Goal: Information Seeking & Learning: Compare options

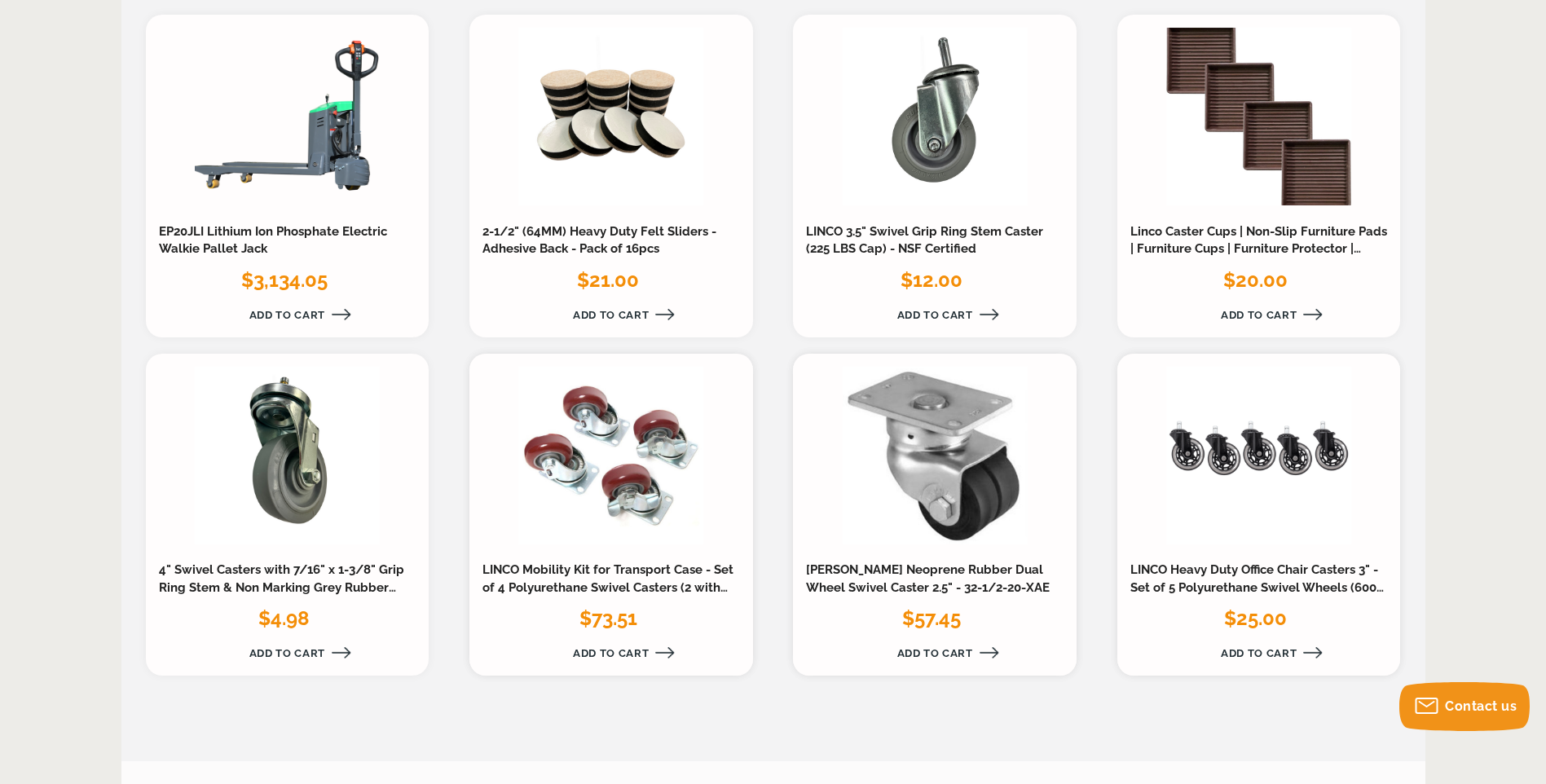
scroll to position [1711, 0]
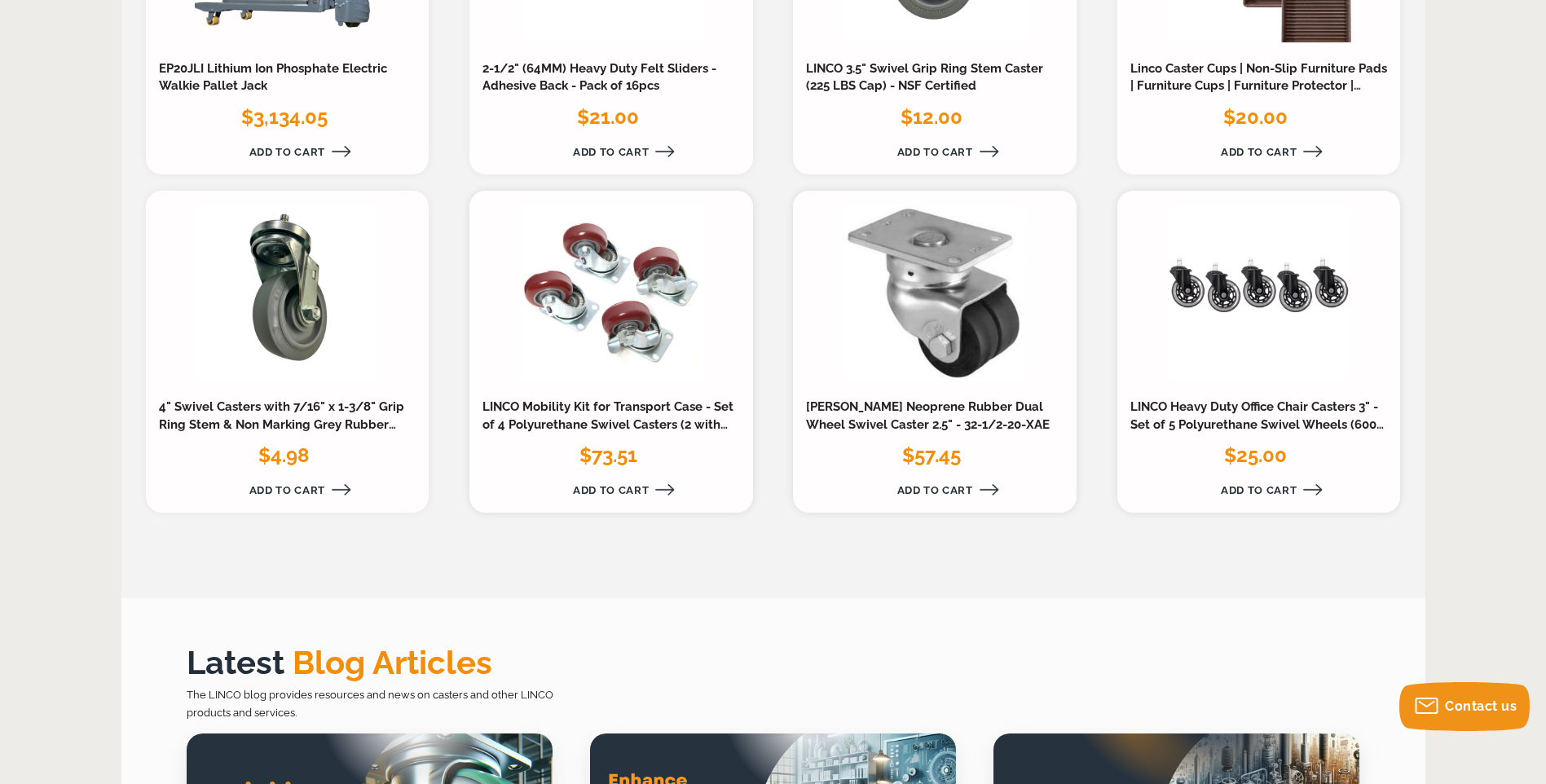
click at [597, 416] on h3 "LINCO Mobility Kit for Transport Case - Set of 4 Polyurethane Swivel Casters (2…" at bounding box center [610, 416] width 257 height 36
click at [678, 431] on link "LINCO Mobility Kit for Transport Case - Set of 4 Polyurethane Swivel Casters (2…" at bounding box center [608, 424] width 251 height 50
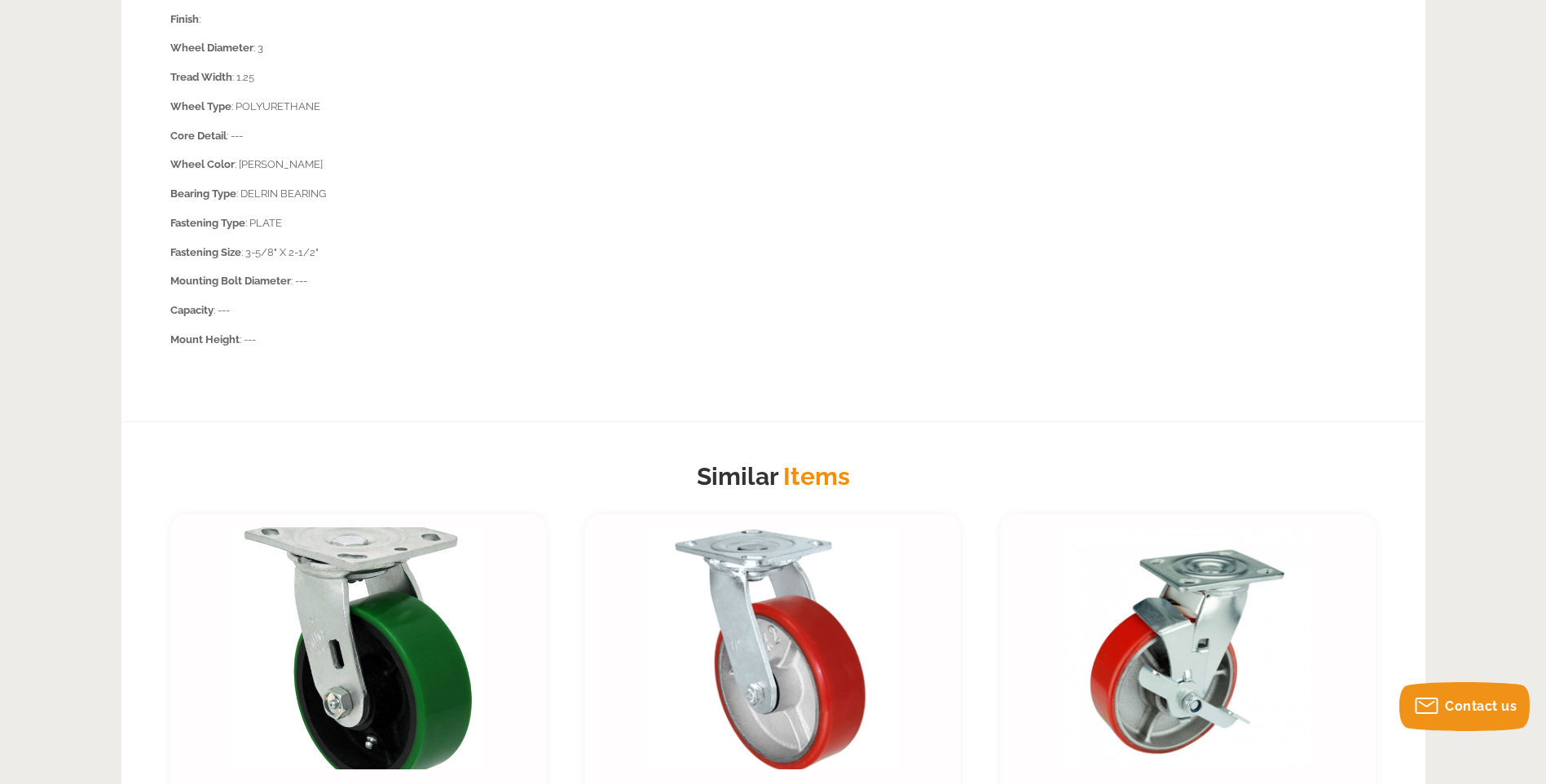
scroll to position [1304, 0]
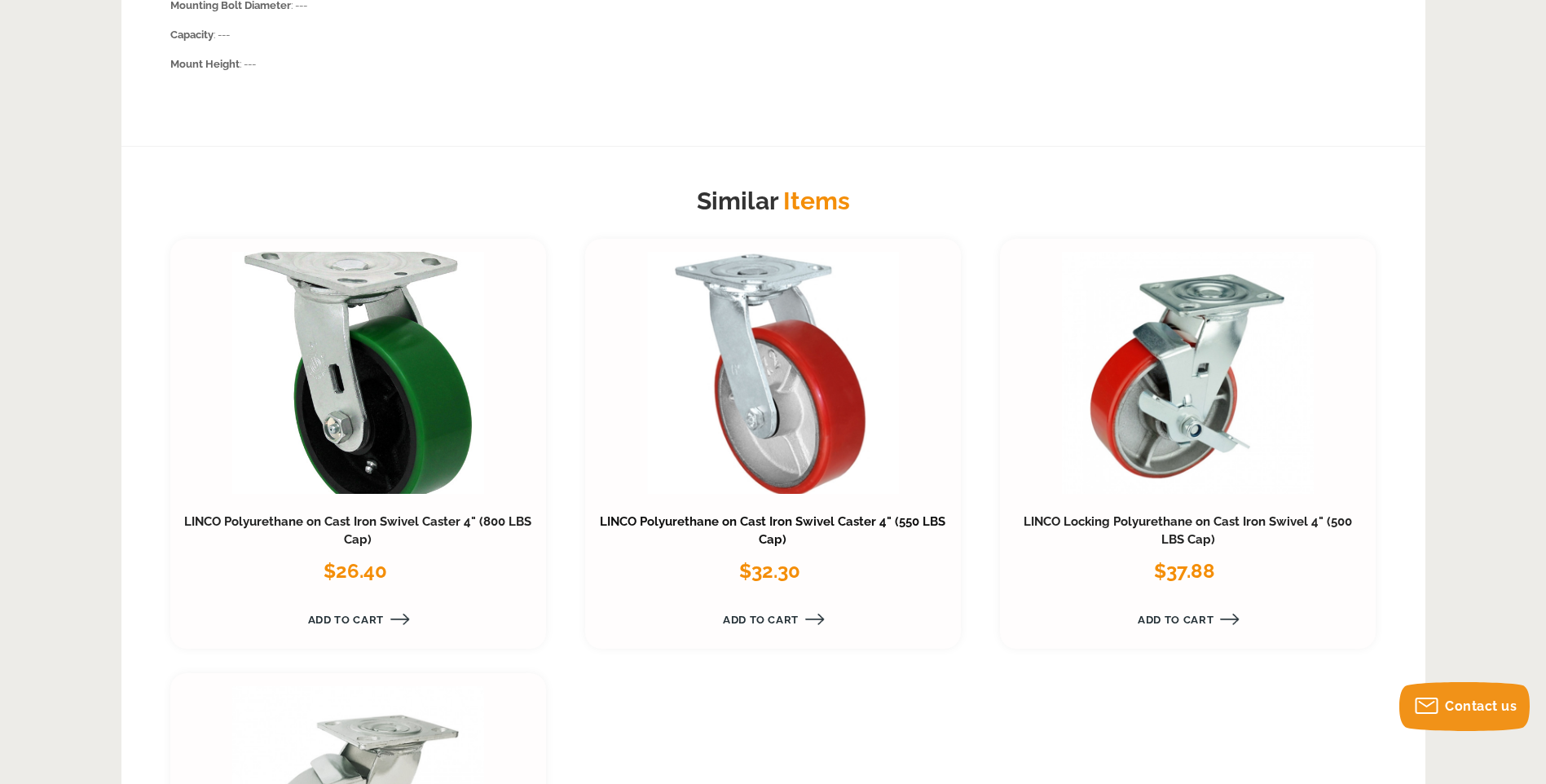
click at [788, 520] on link "LINCO Polyurethane on Cast Iron Swivel Caster 4" (550 LBS Cap)" at bounding box center [773, 530] width 346 height 33
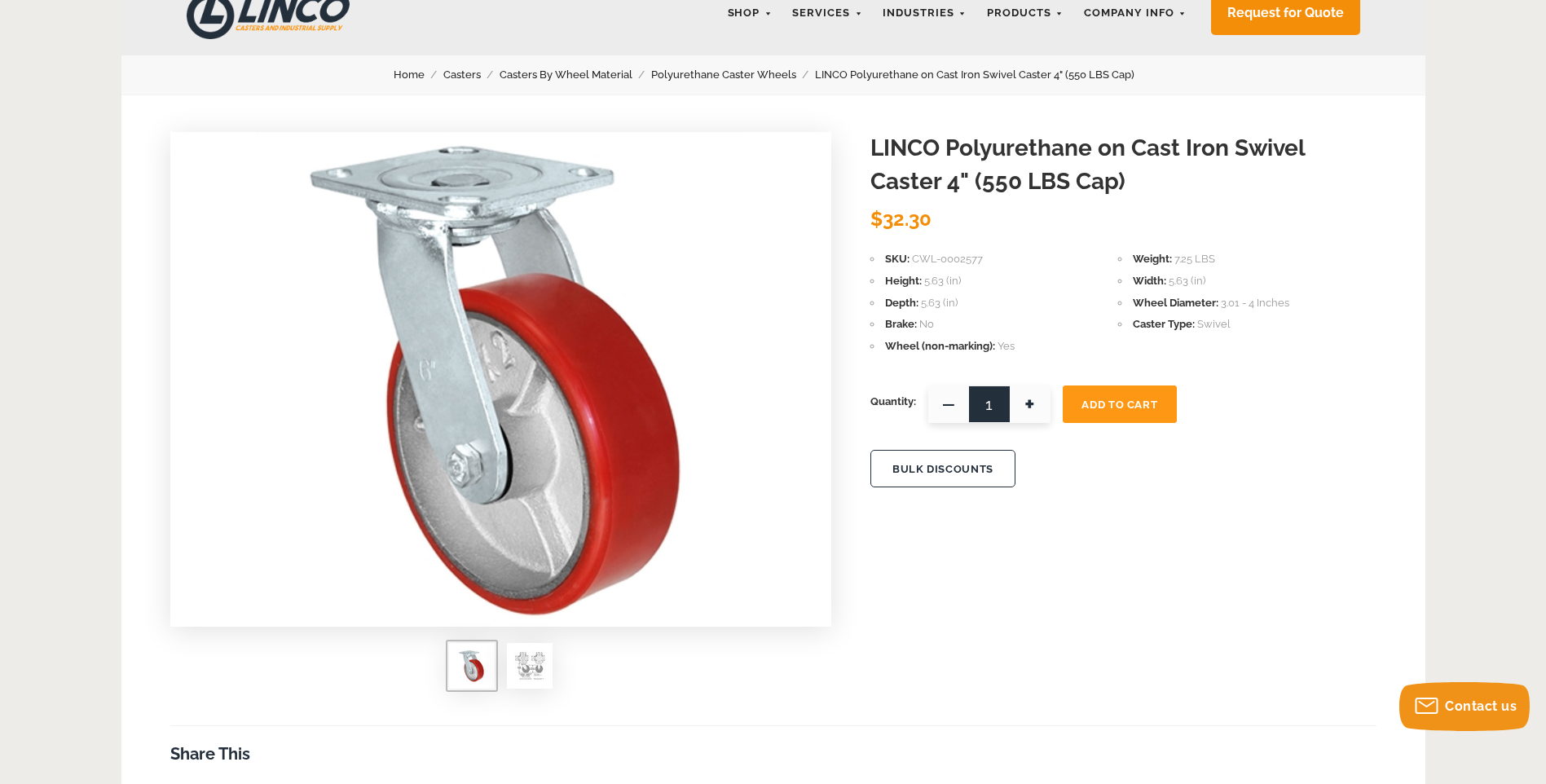
scroll to position [81, 0]
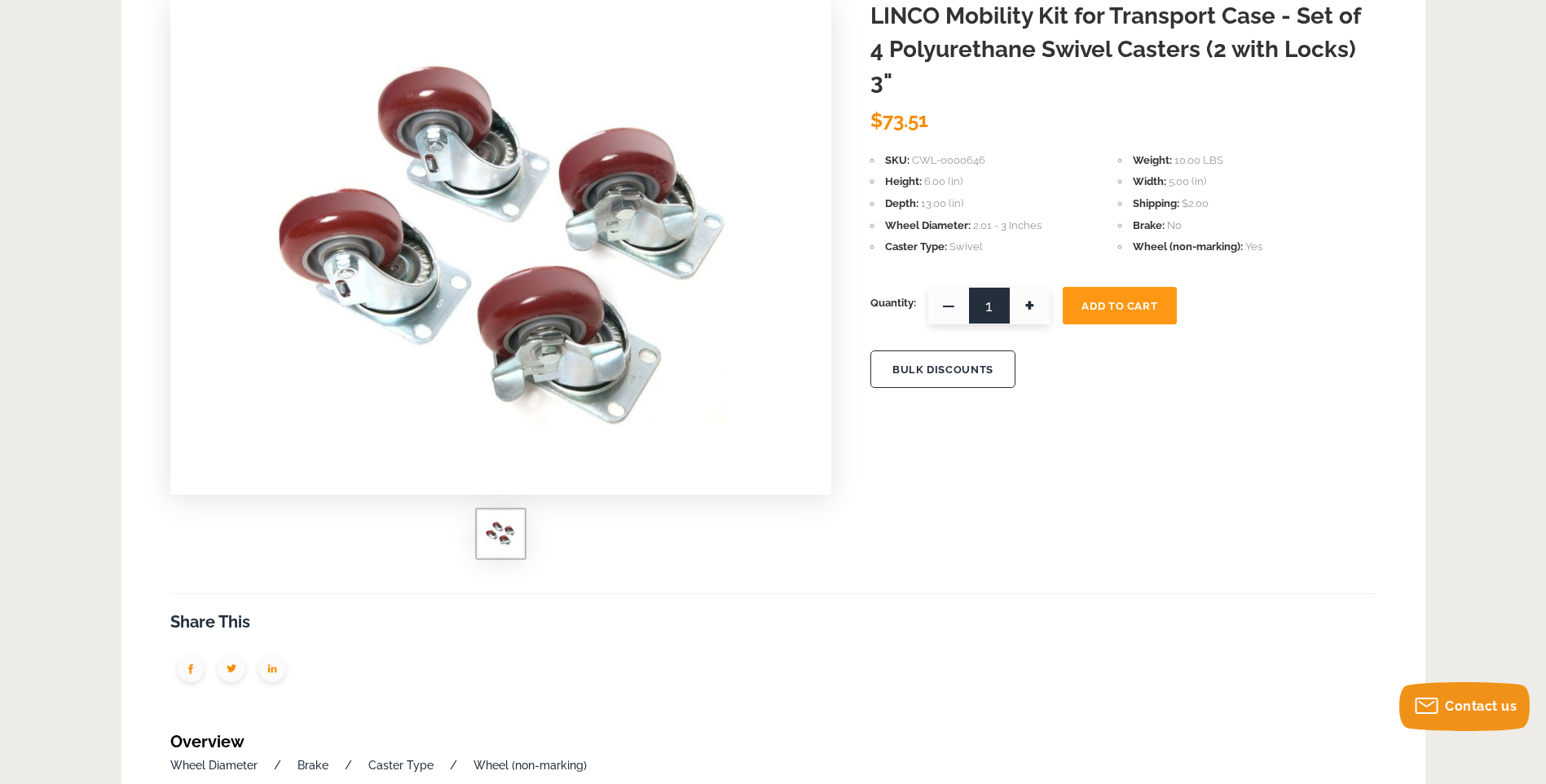
scroll to position [163, 0]
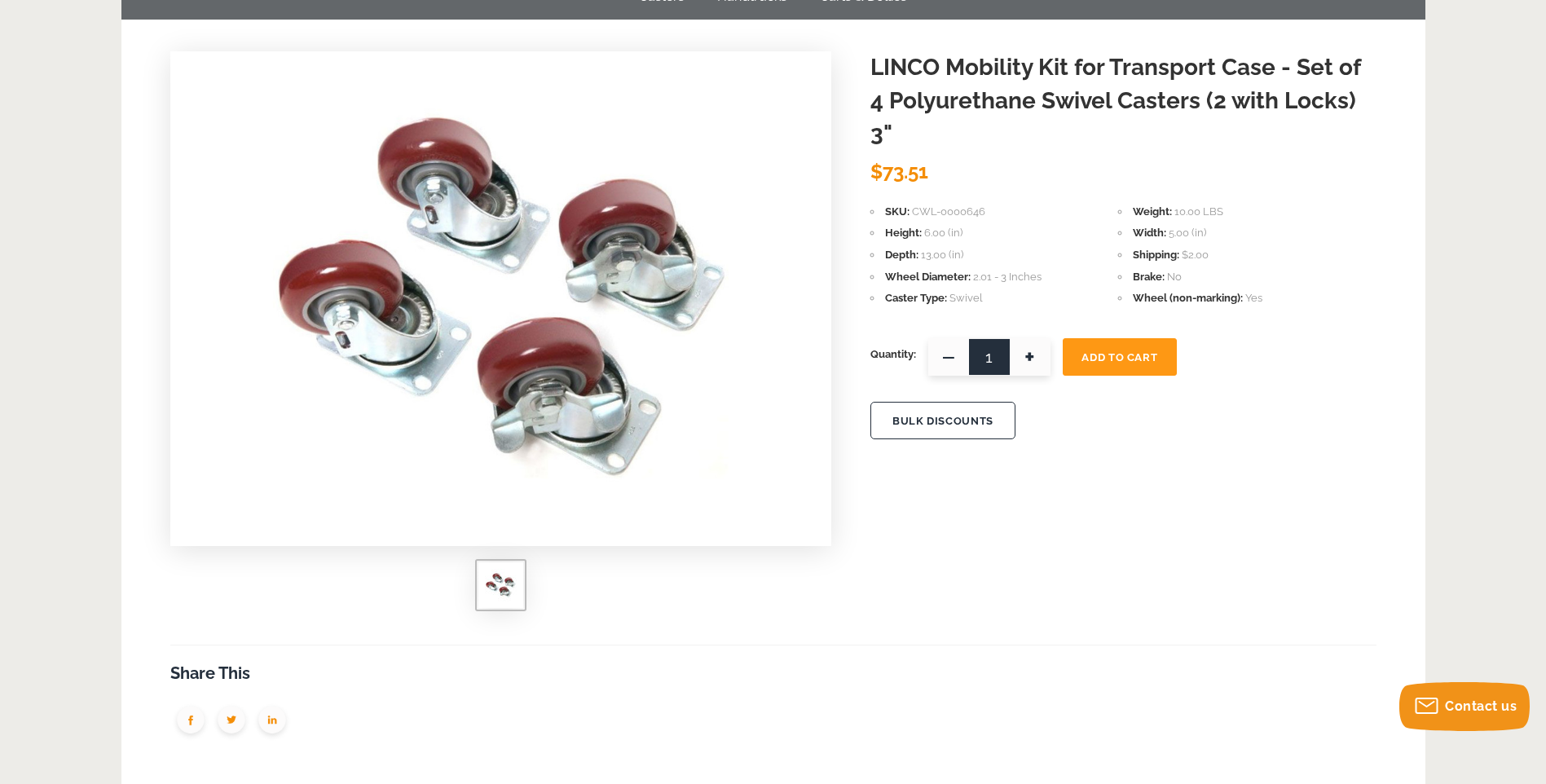
drag, startPoint x: 32, startPoint y: 22, endPoint x: 30, endPoint y: 7, distance: 15.1
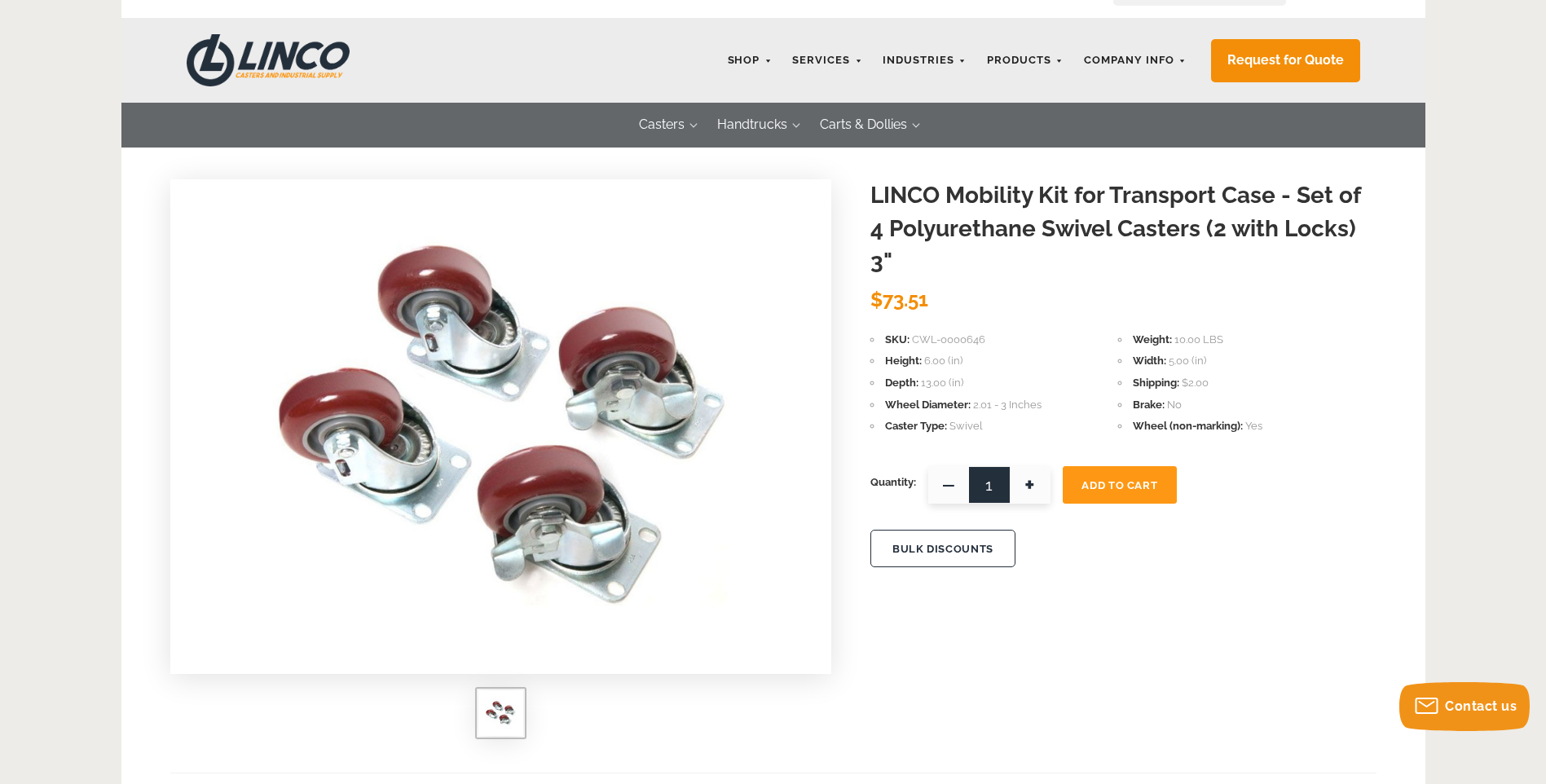
scroll to position [0, 0]
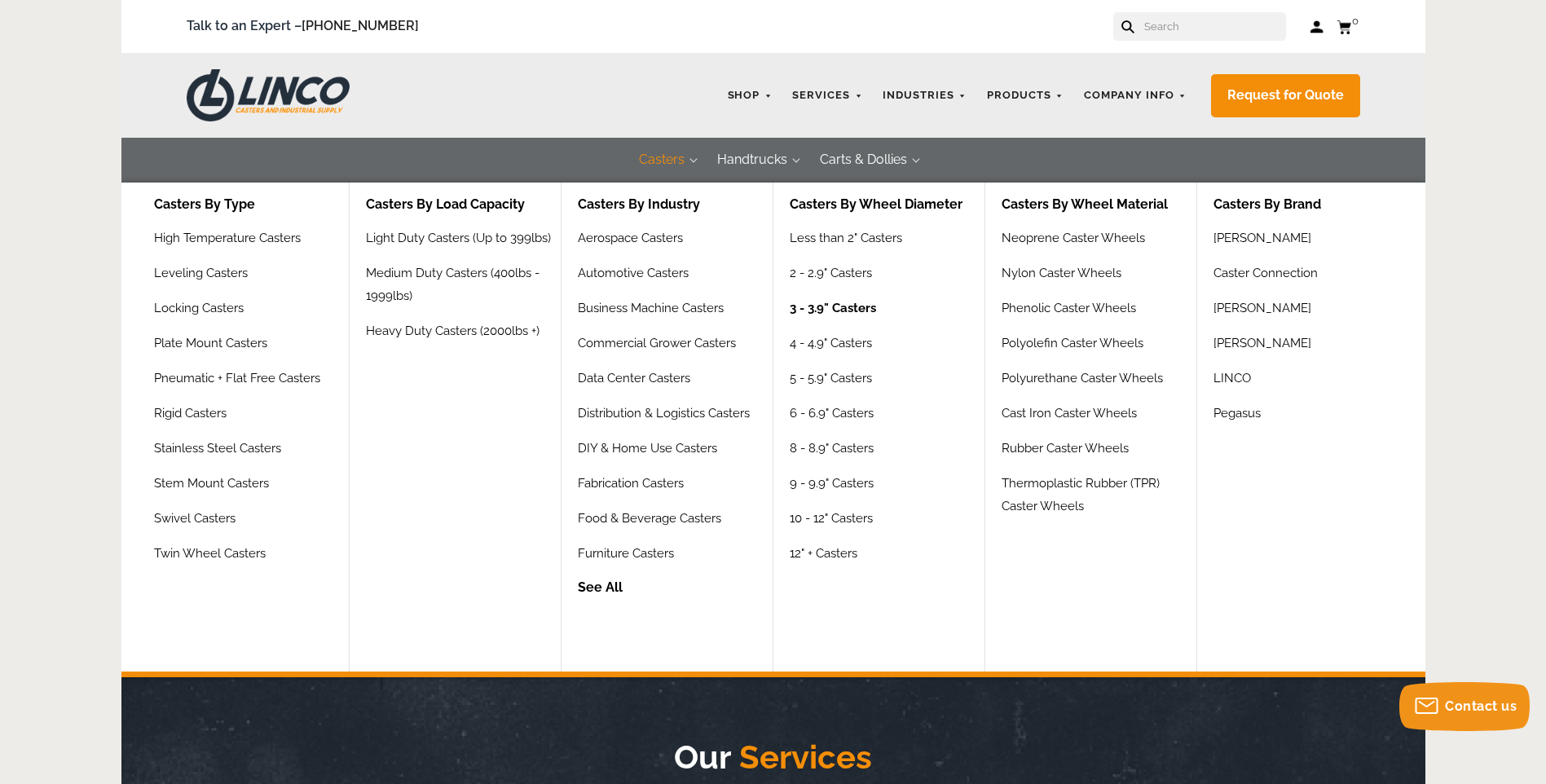
click at [828, 312] on link "3 - 3.9" Casters" at bounding box center [833, 313] width 86 height 35
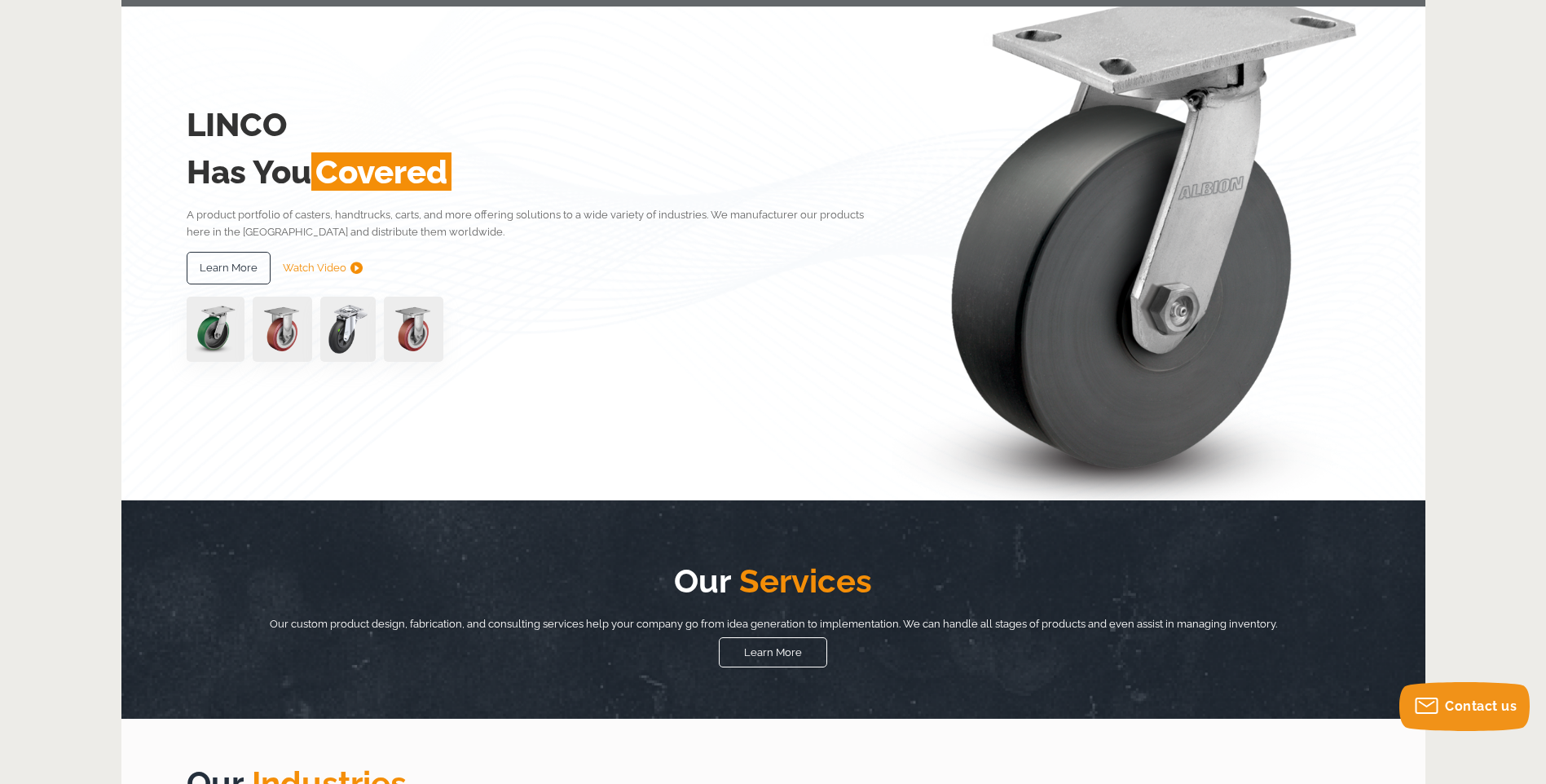
scroll to position [245, 0]
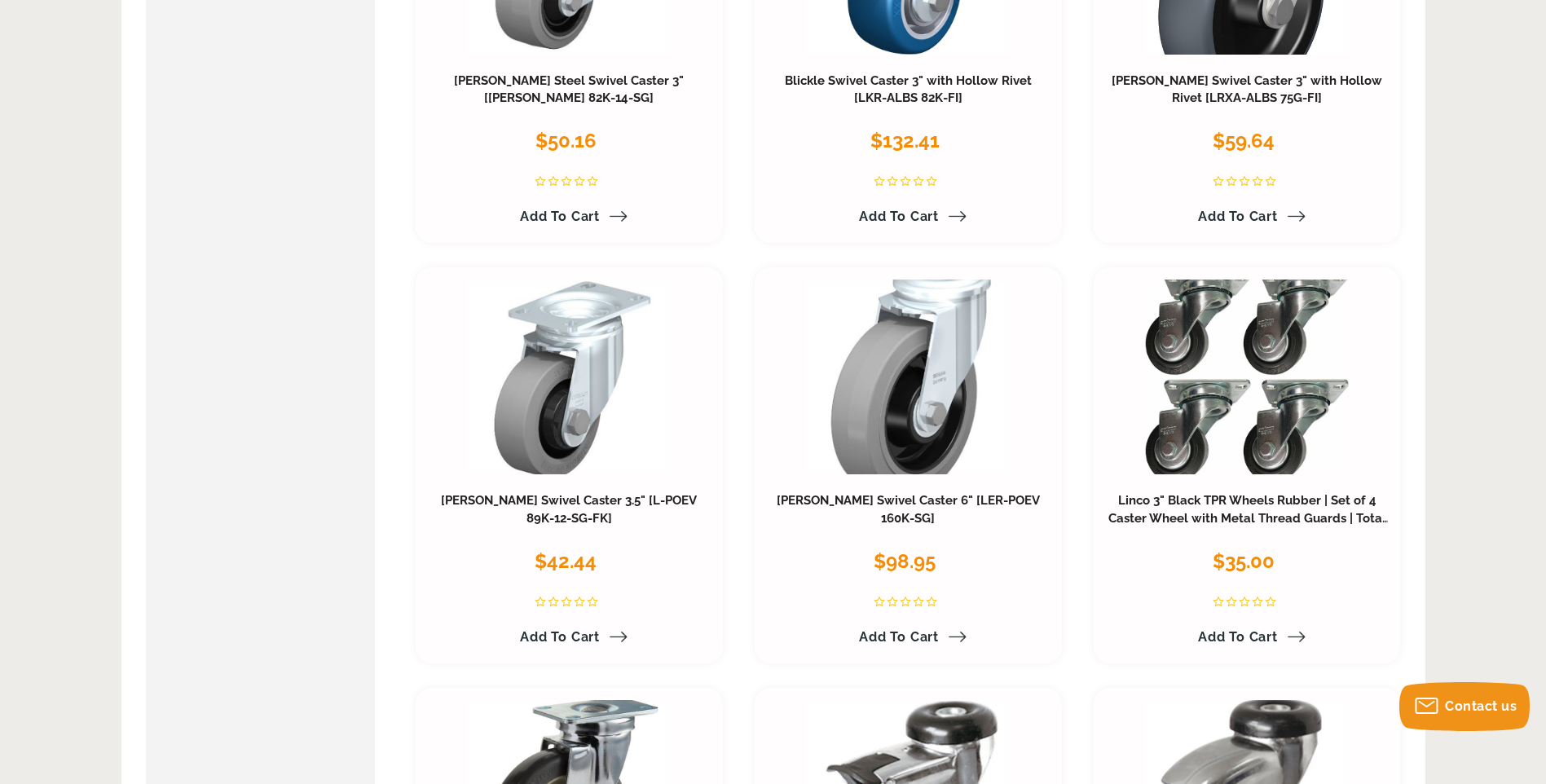
scroll to position [6354, 0]
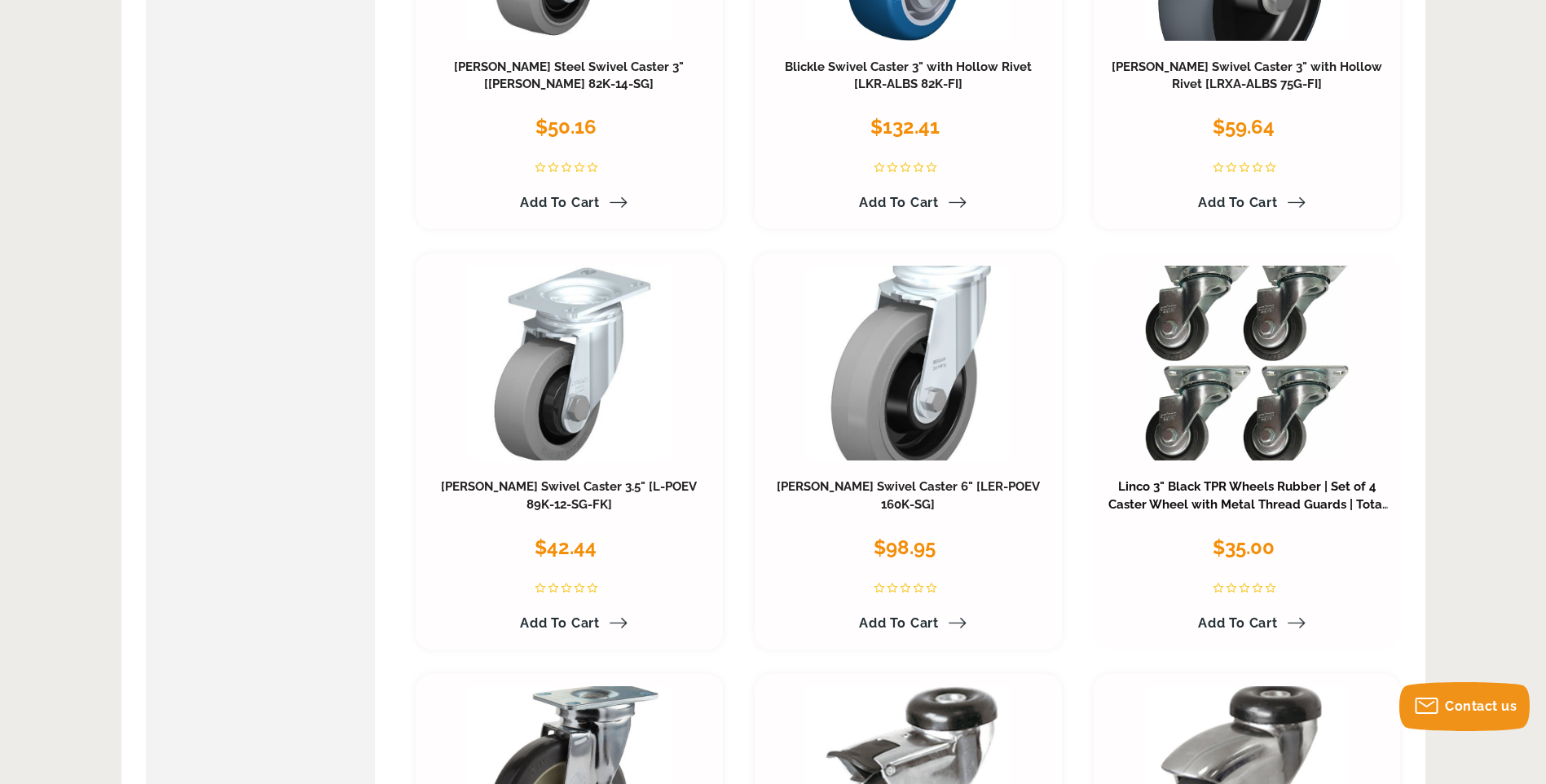
click at [1247, 499] on link "Linco 3" Black TPR Wheels Rubber | Set of 4 Caster Wheel with Metal Thread Guar…" at bounding box center [1249, 505] width 281 height 50
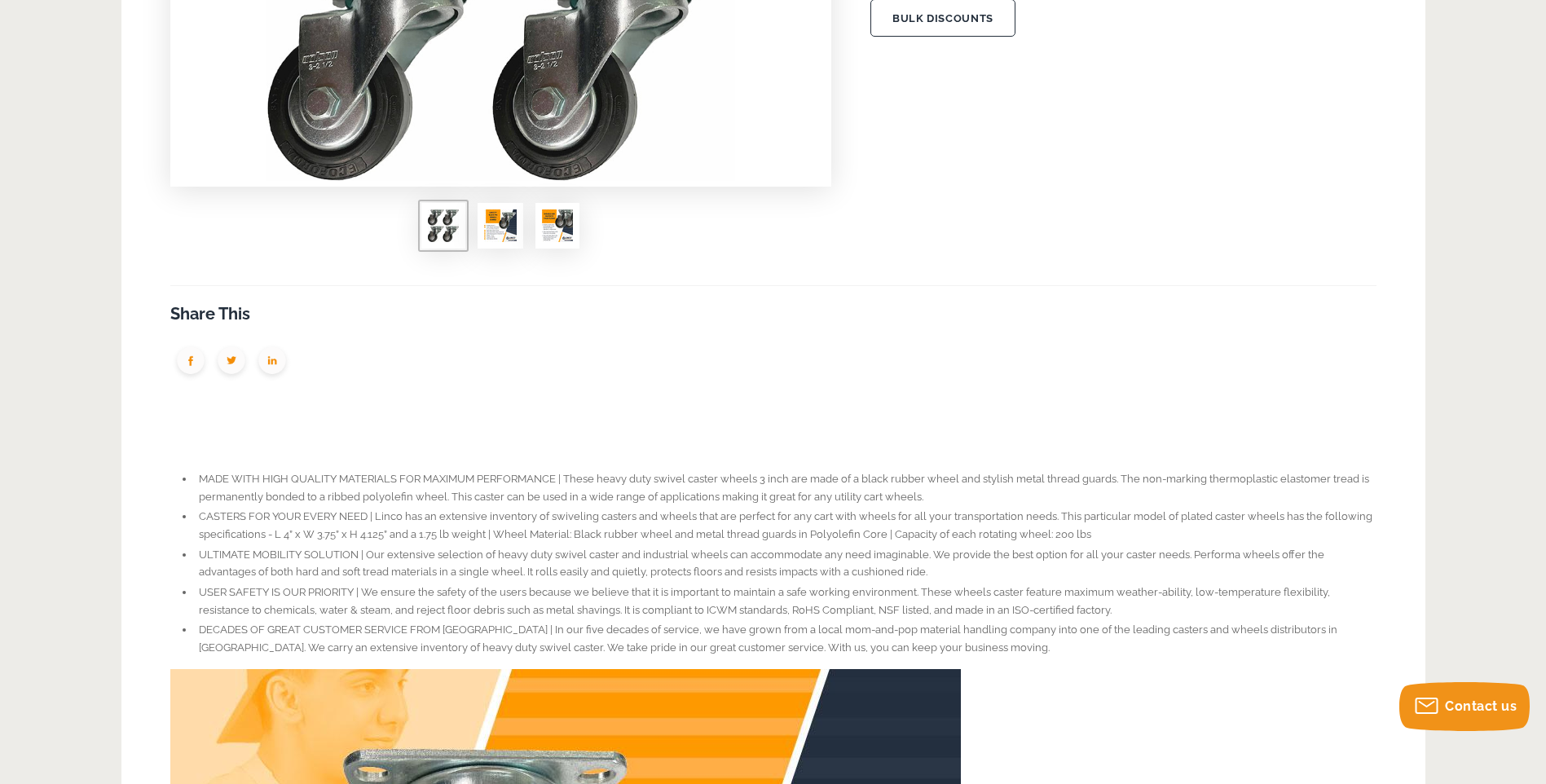
scroll to position [441, 0]
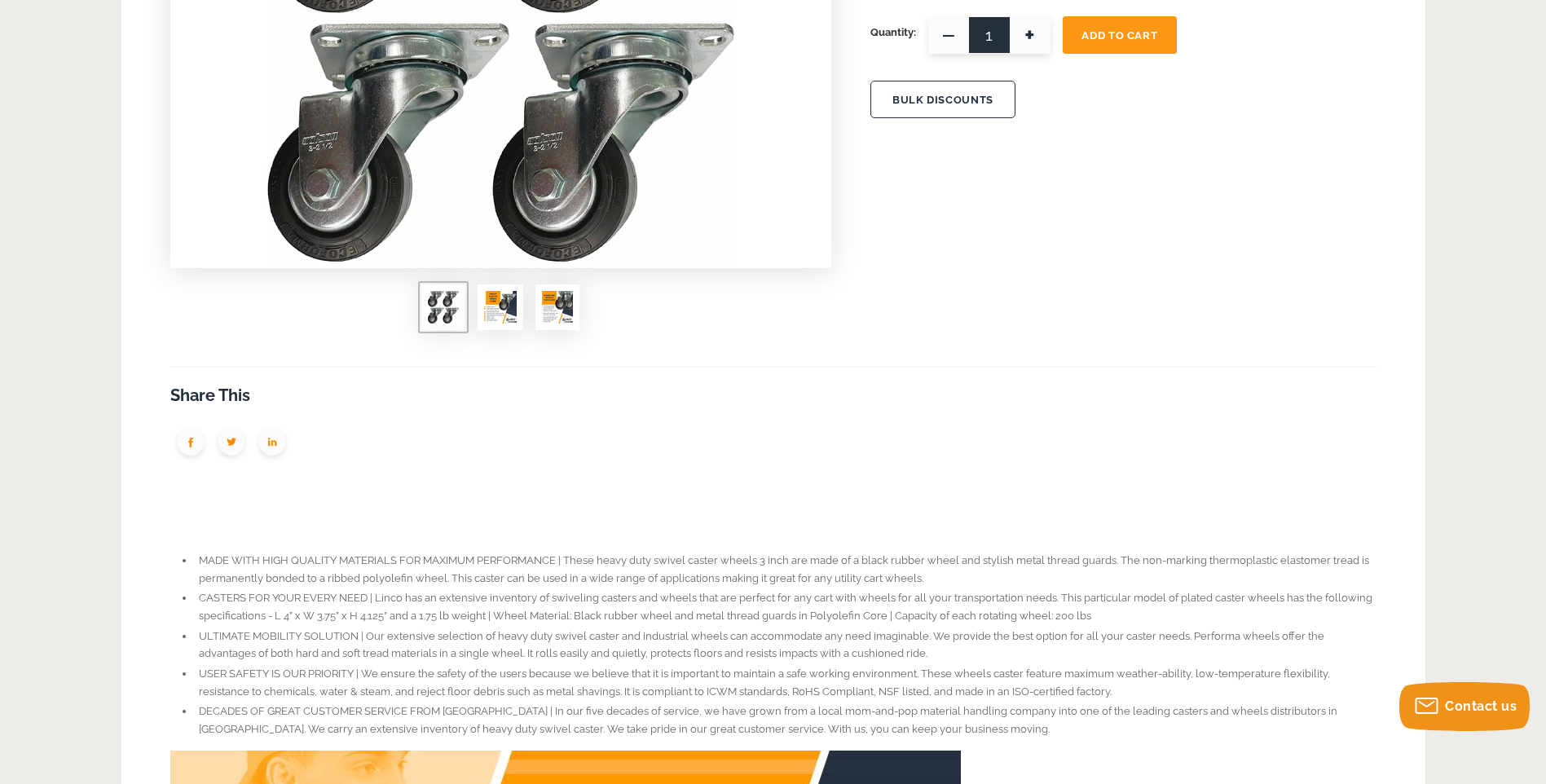
click at [505, 306] on img at bounding box center [500, 306] width 33 height 33
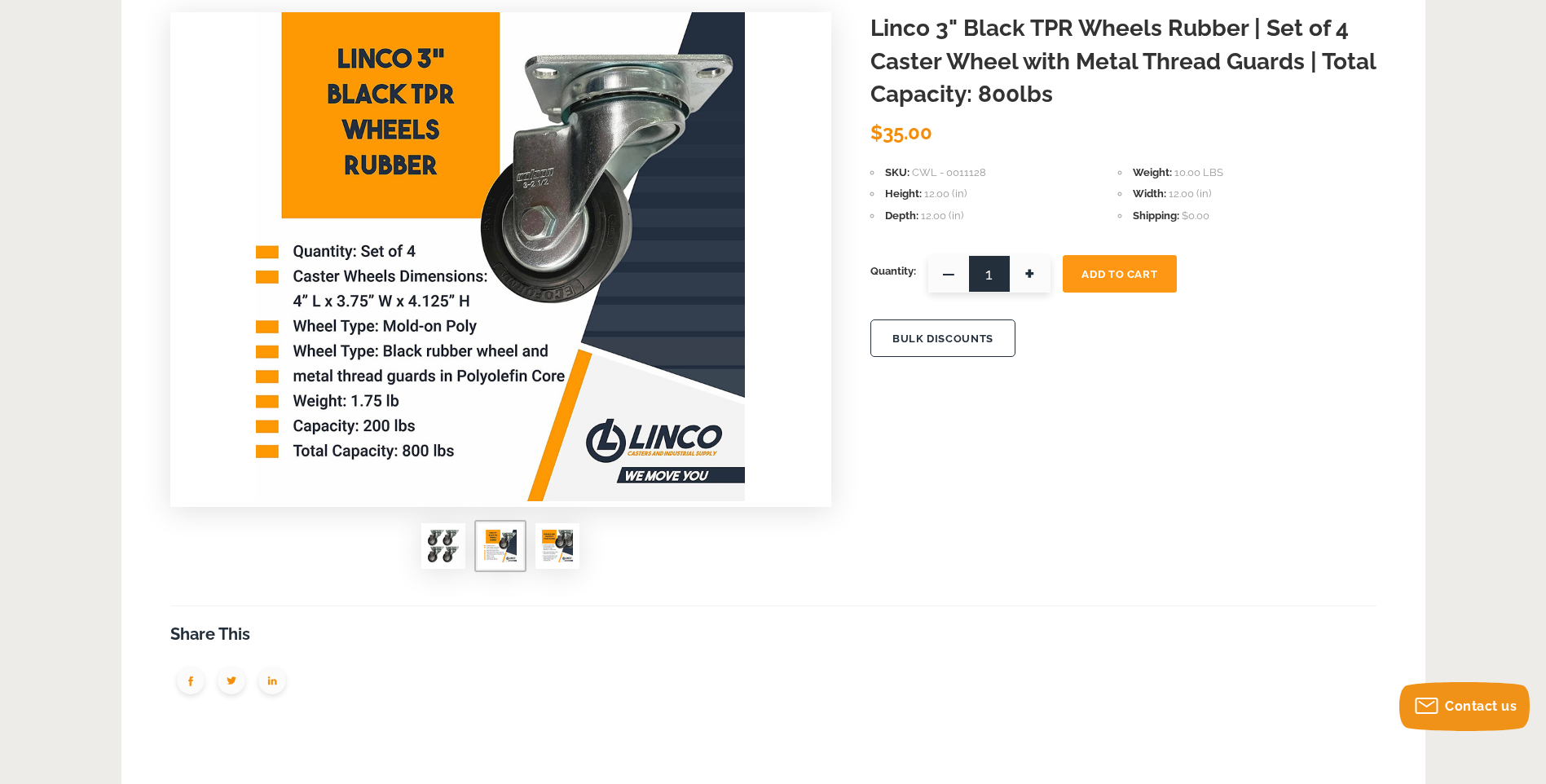
scroll to position [196, 0]
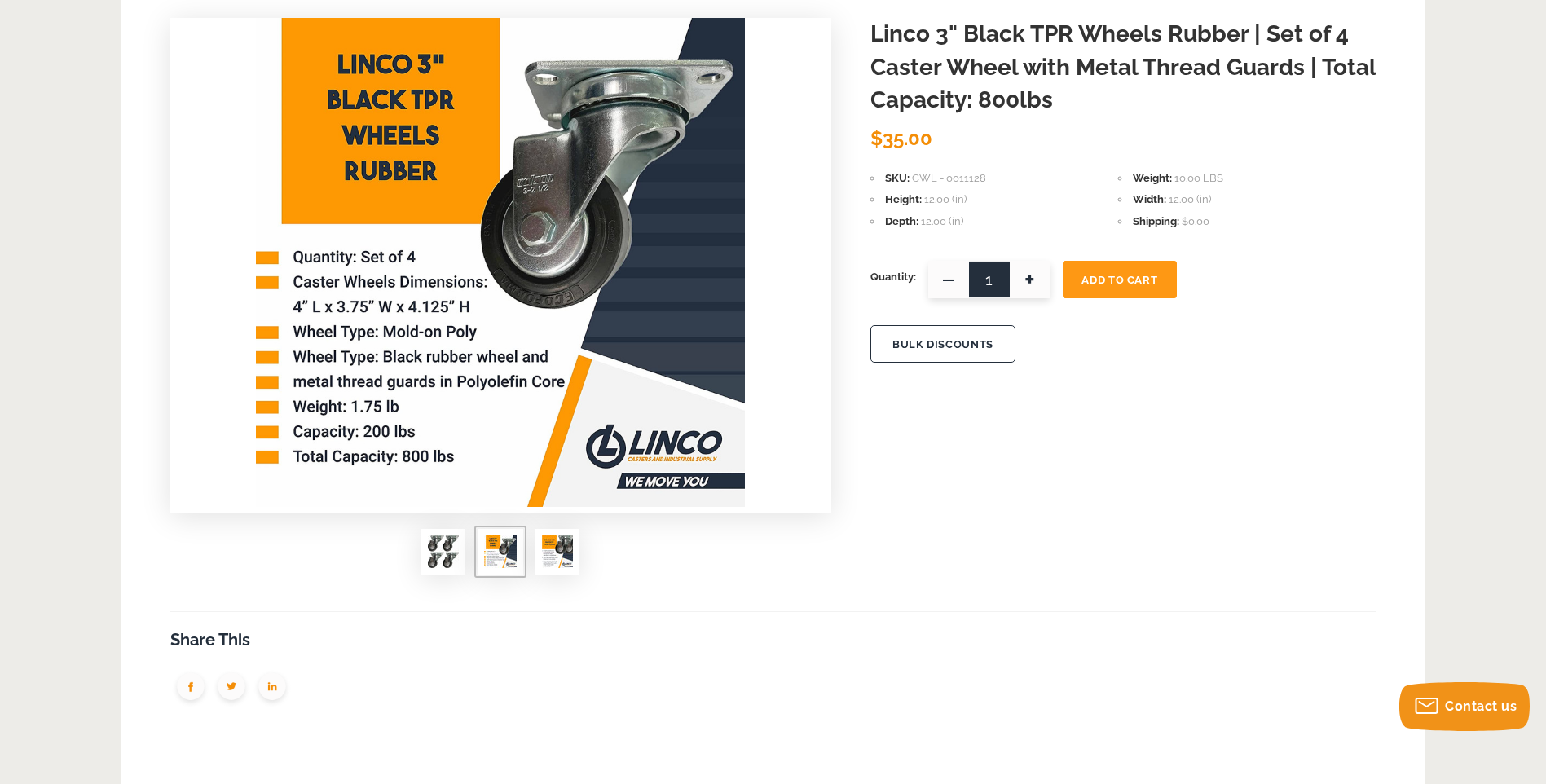
click at [562, 552] on img at bounding box center [557, 551] width 31 height 33
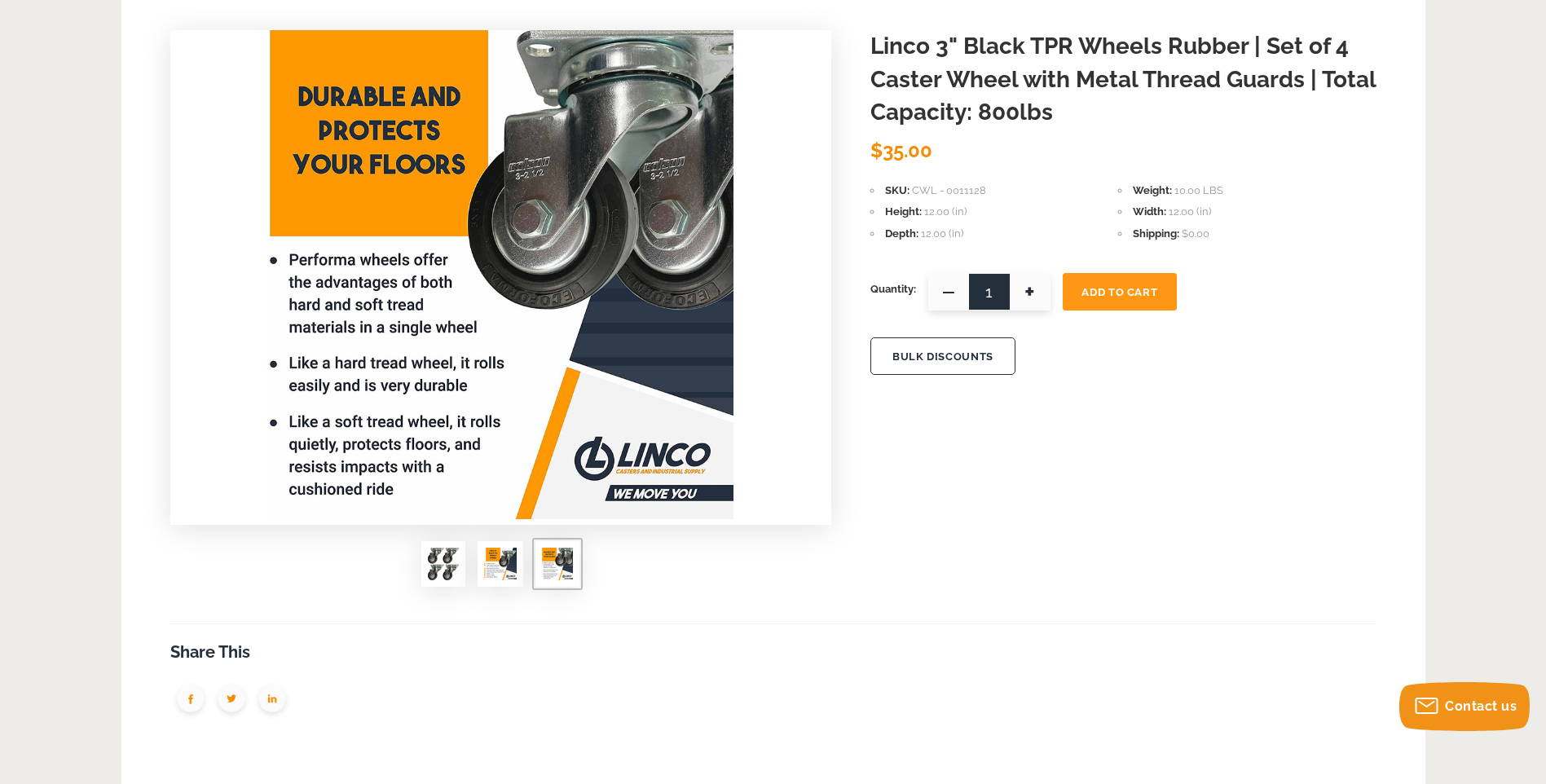
scroll to position [0, 0]
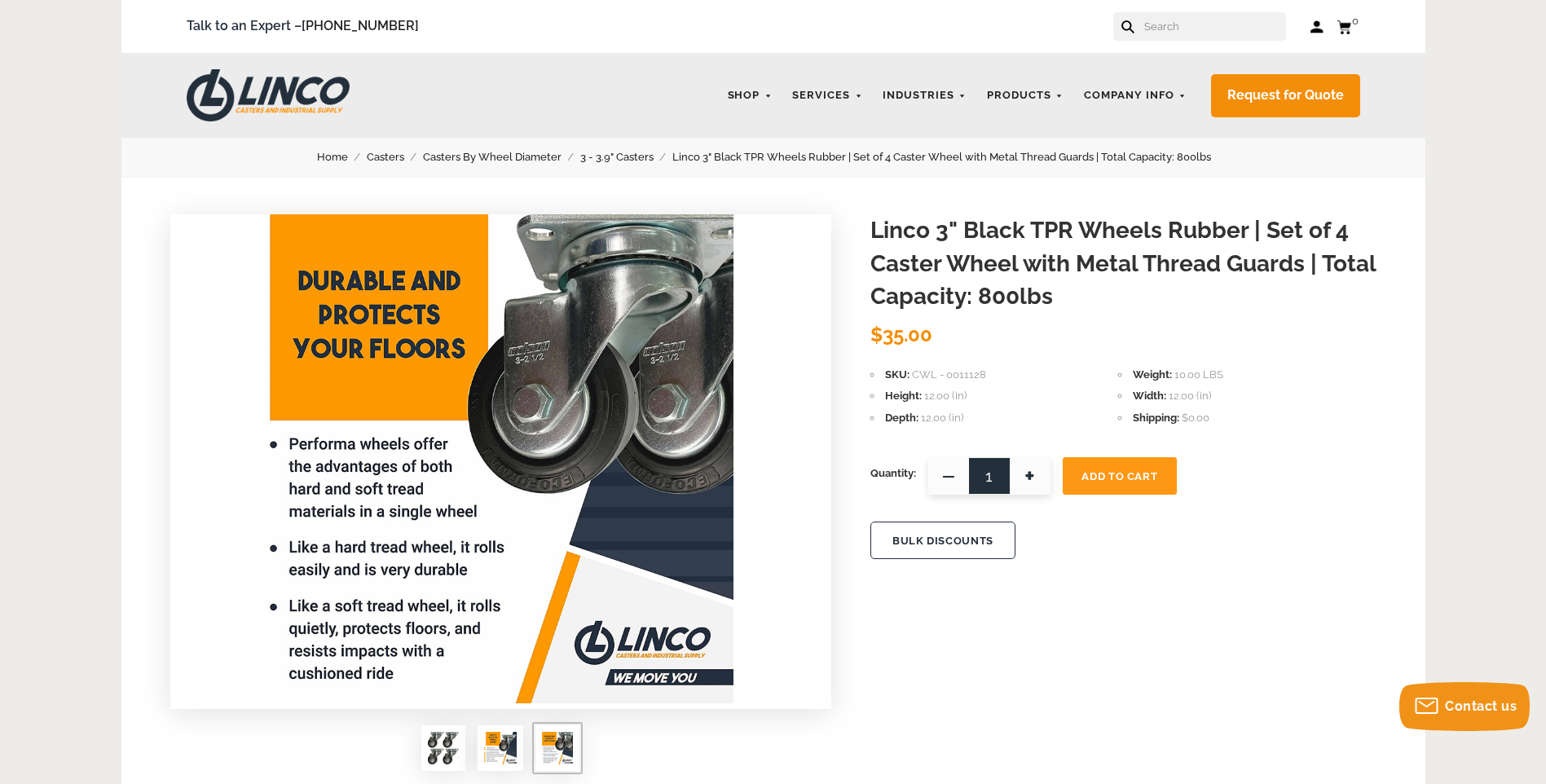
click at [501, 733] on img at bounding box center [500, 748] width 33 height 33
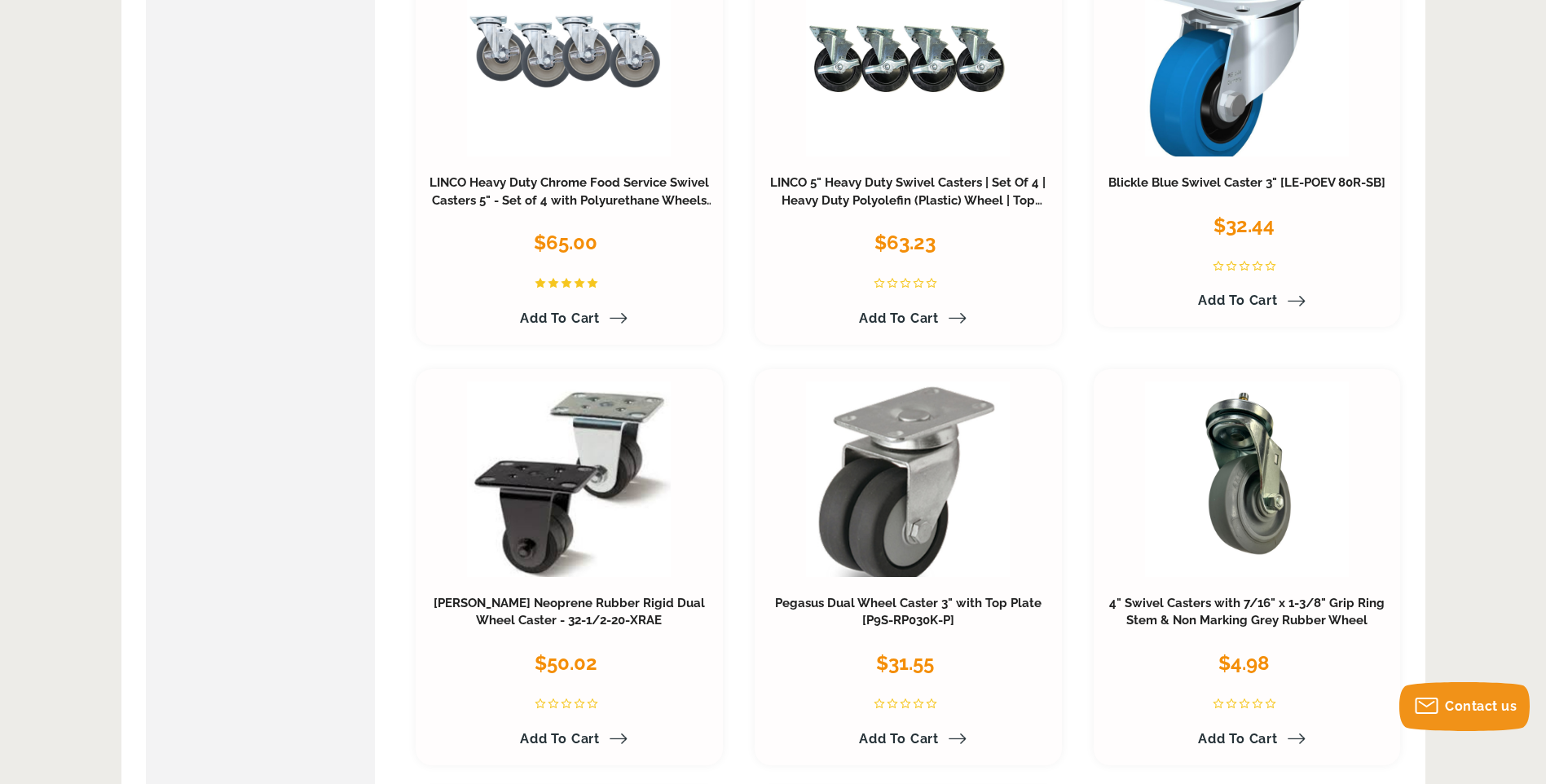
scroll to position [4759, 0]
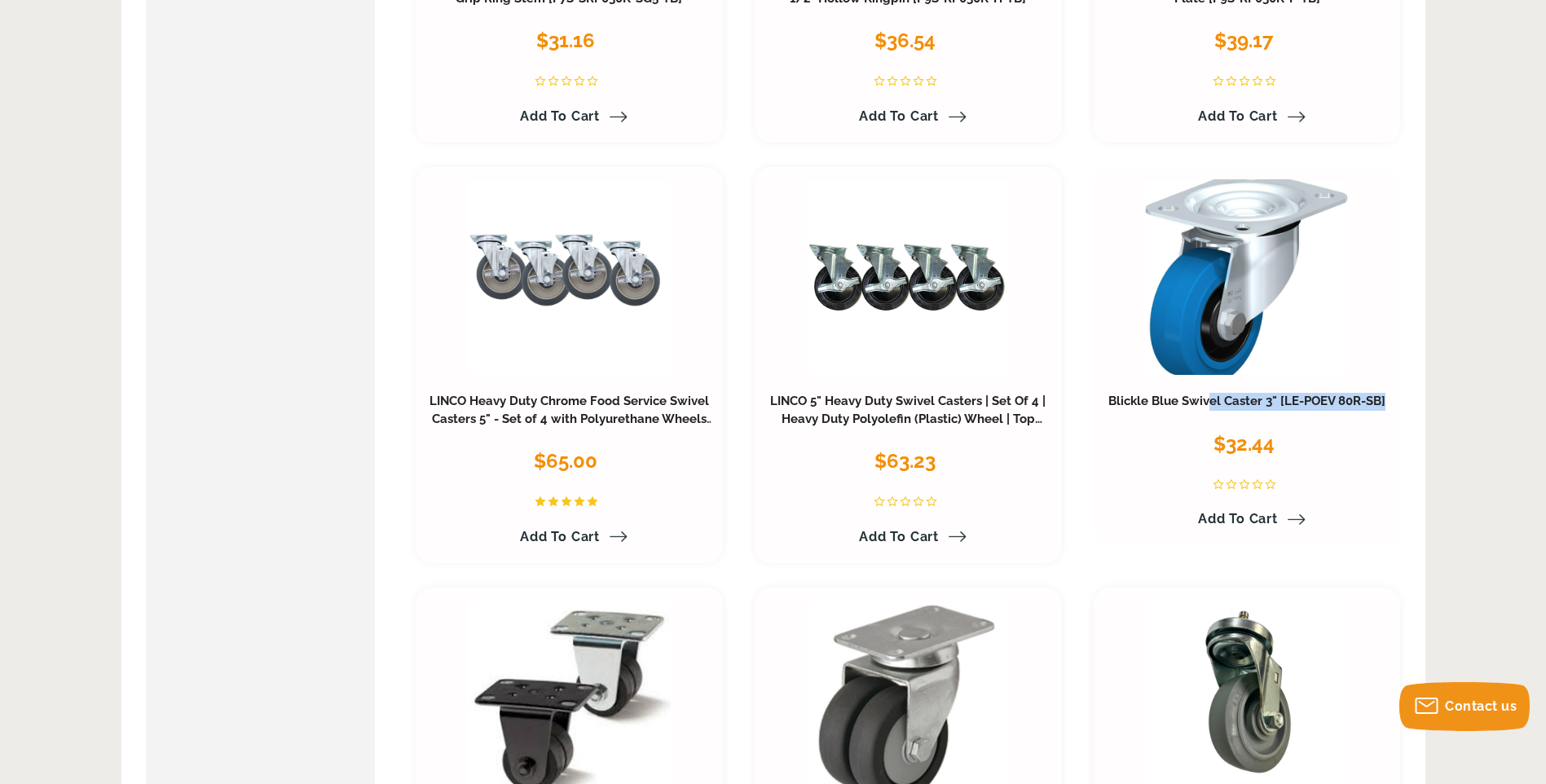
click at [1210, 416] on div "[PERSON_NAME] Blue Swivel Caster 3" [LE-POEV 80R-SB] $32.44 Pressed steel swive…" at bounding box center [1247, 458] width 282 height 150
click at [1250, 401] on link "Blickle Blue Swivel Caster 3" [LE-POEV 80R-SB]" at bounding box center [1247, 401] width 277 height 15
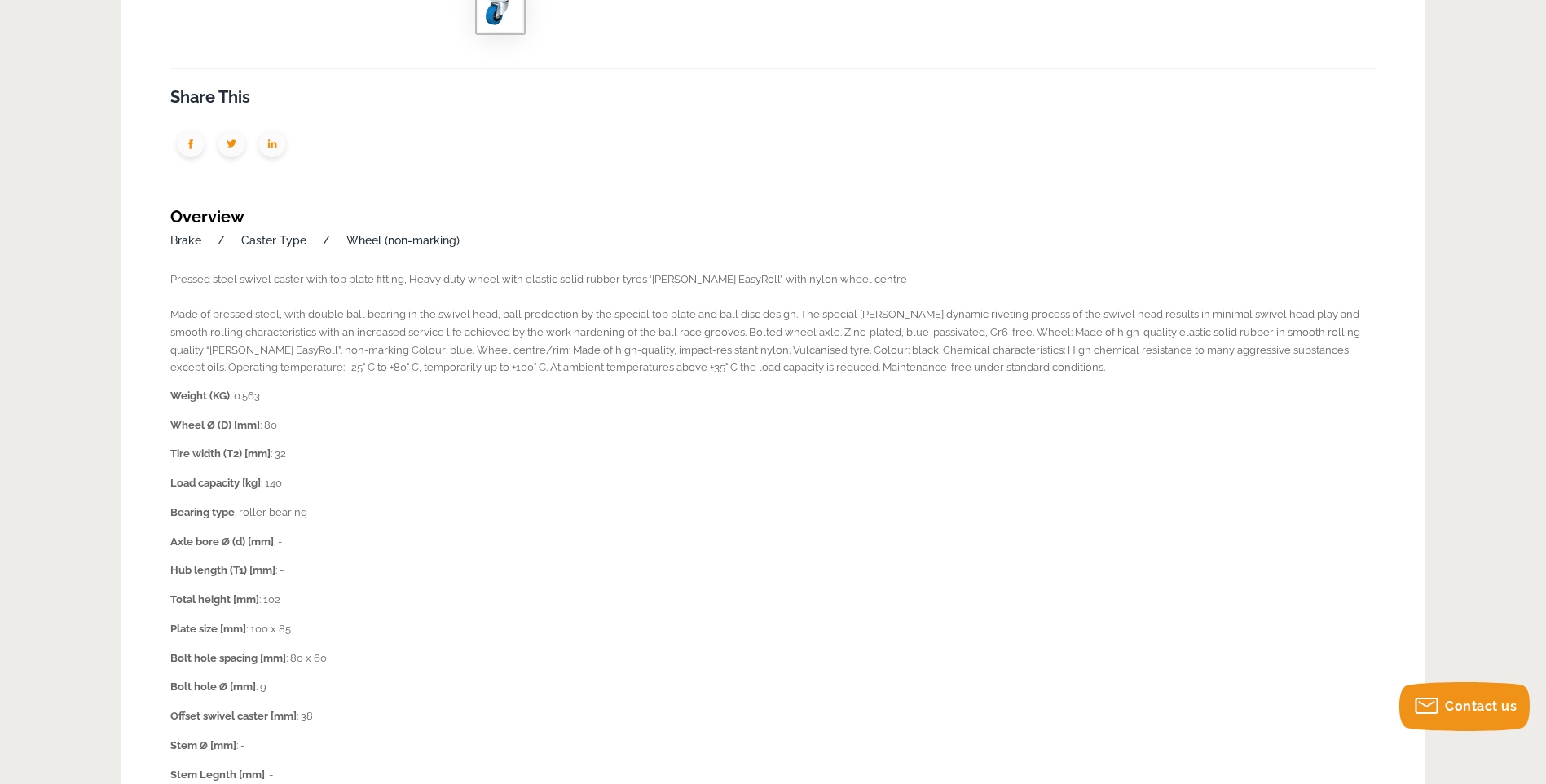
scroll to position [734, 0]
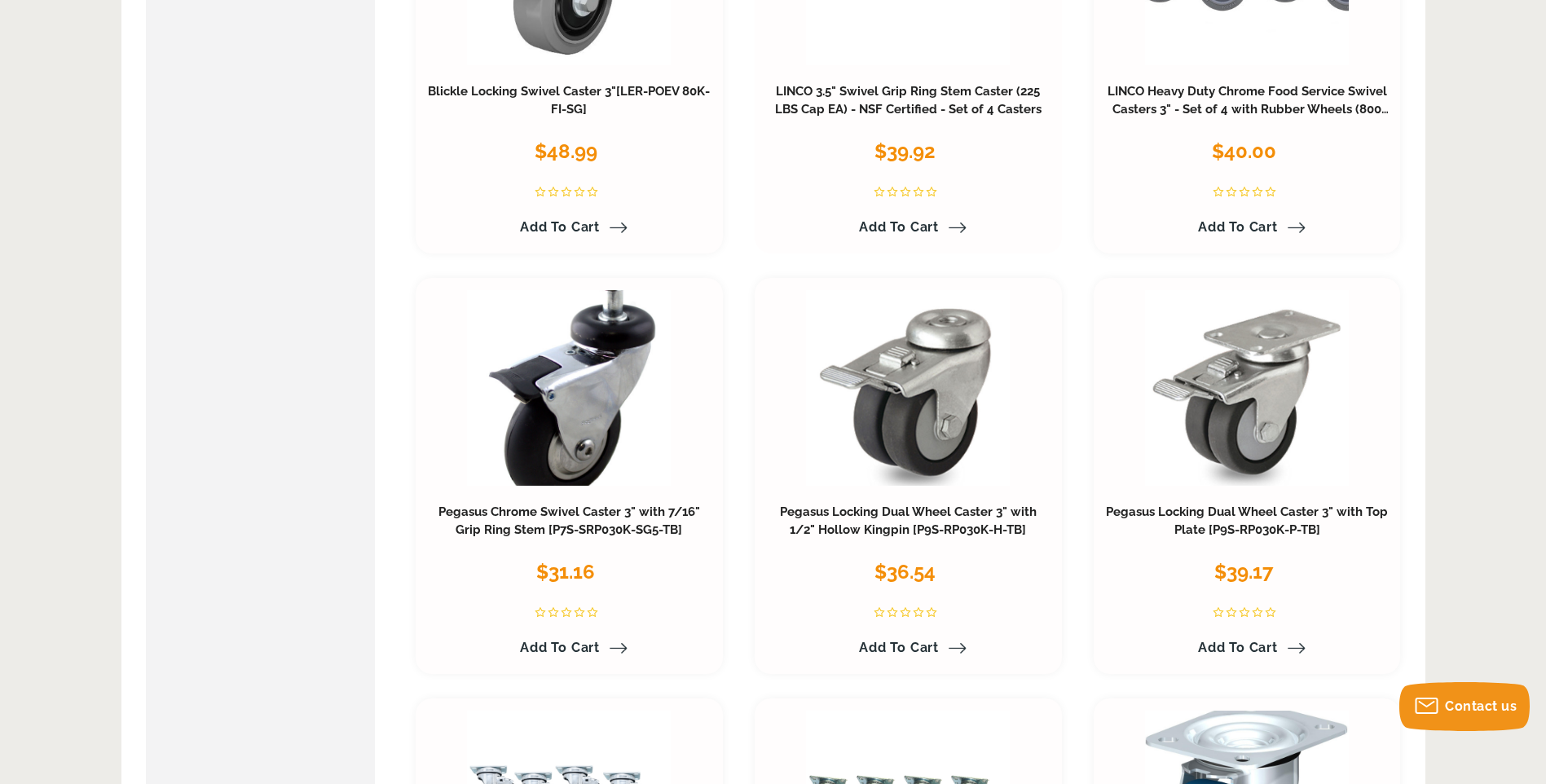
scroll to position [3944, 0]
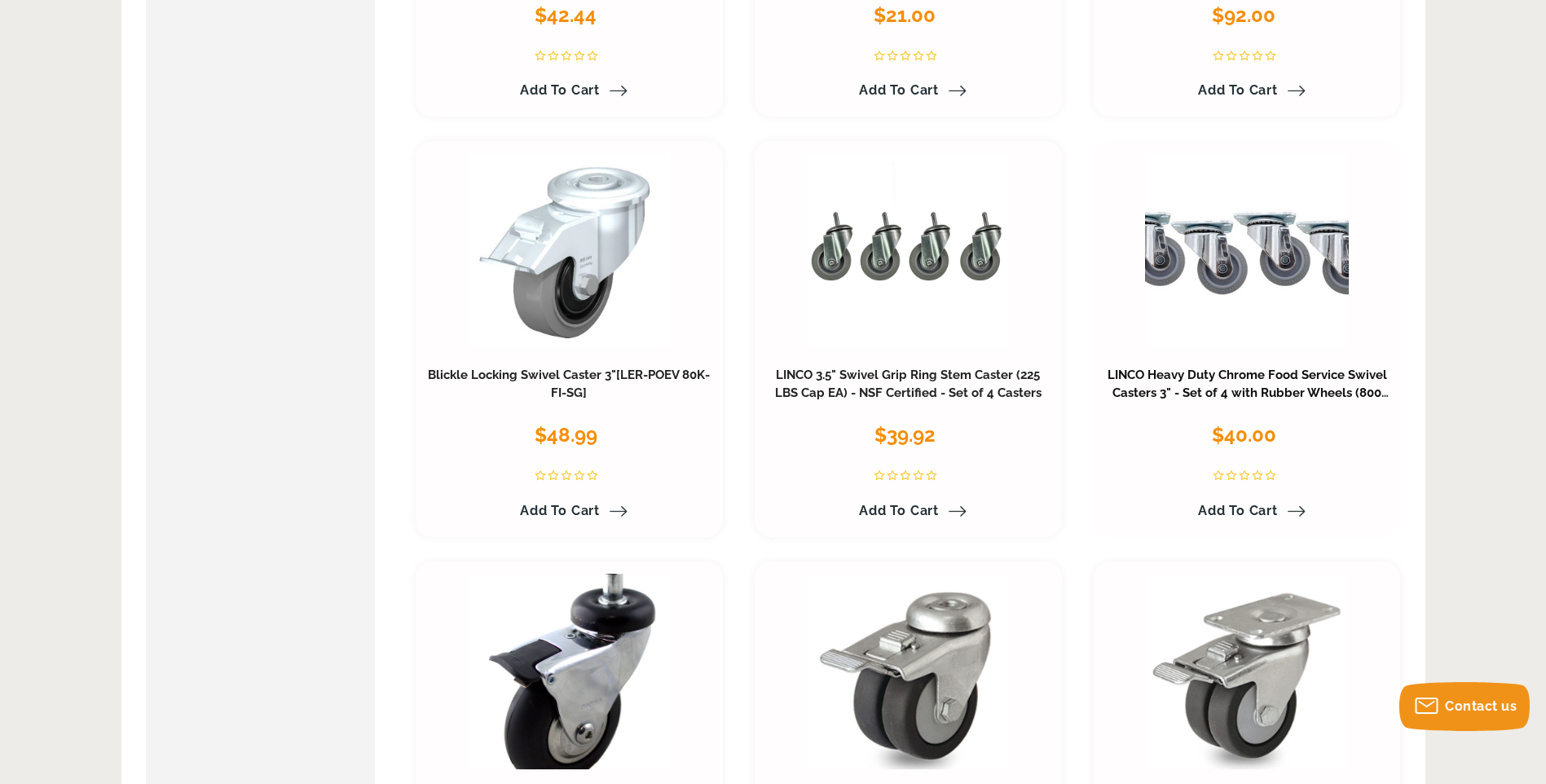
click at [1241, 374] on link "LINCO Heavy Duty Chrome Food Service Swivel Casters 3" - Set of 4 with Rubber W…" at bounding box center [1249, 392] width 282 height 50
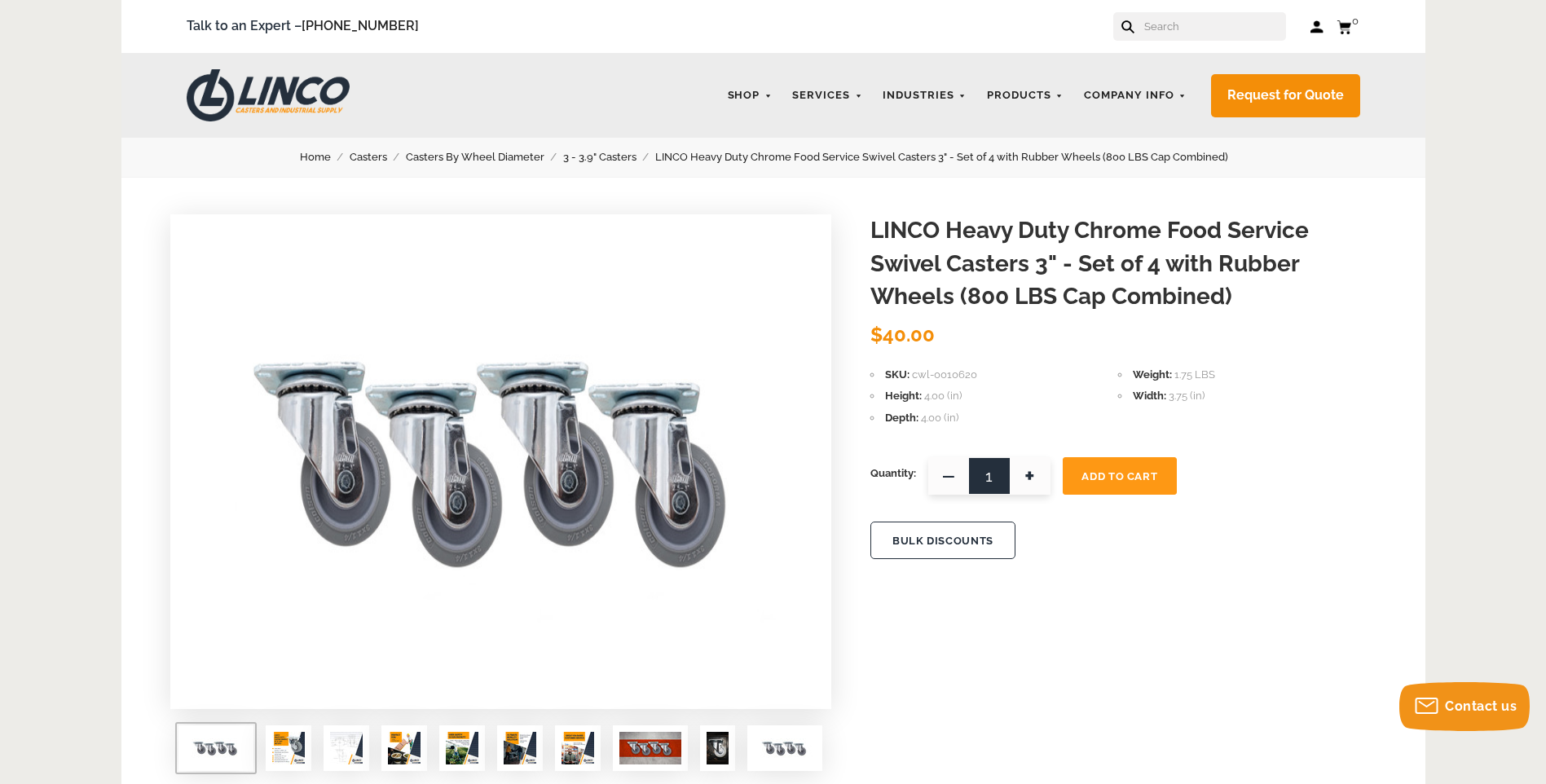
scroll to position [326, 0]
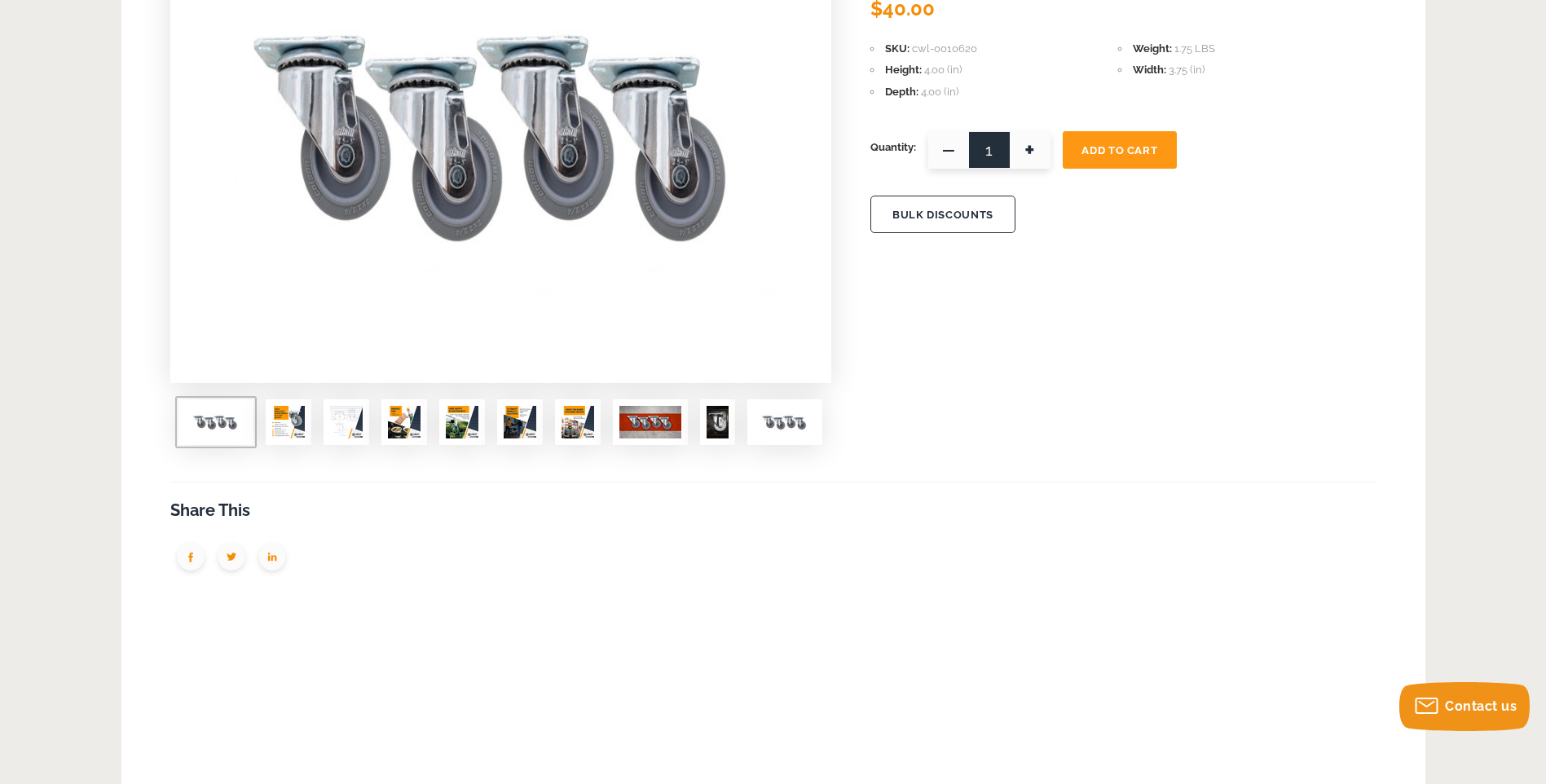
click at [334, 424] on img at bounding box center [346, 421] width 33 height 33
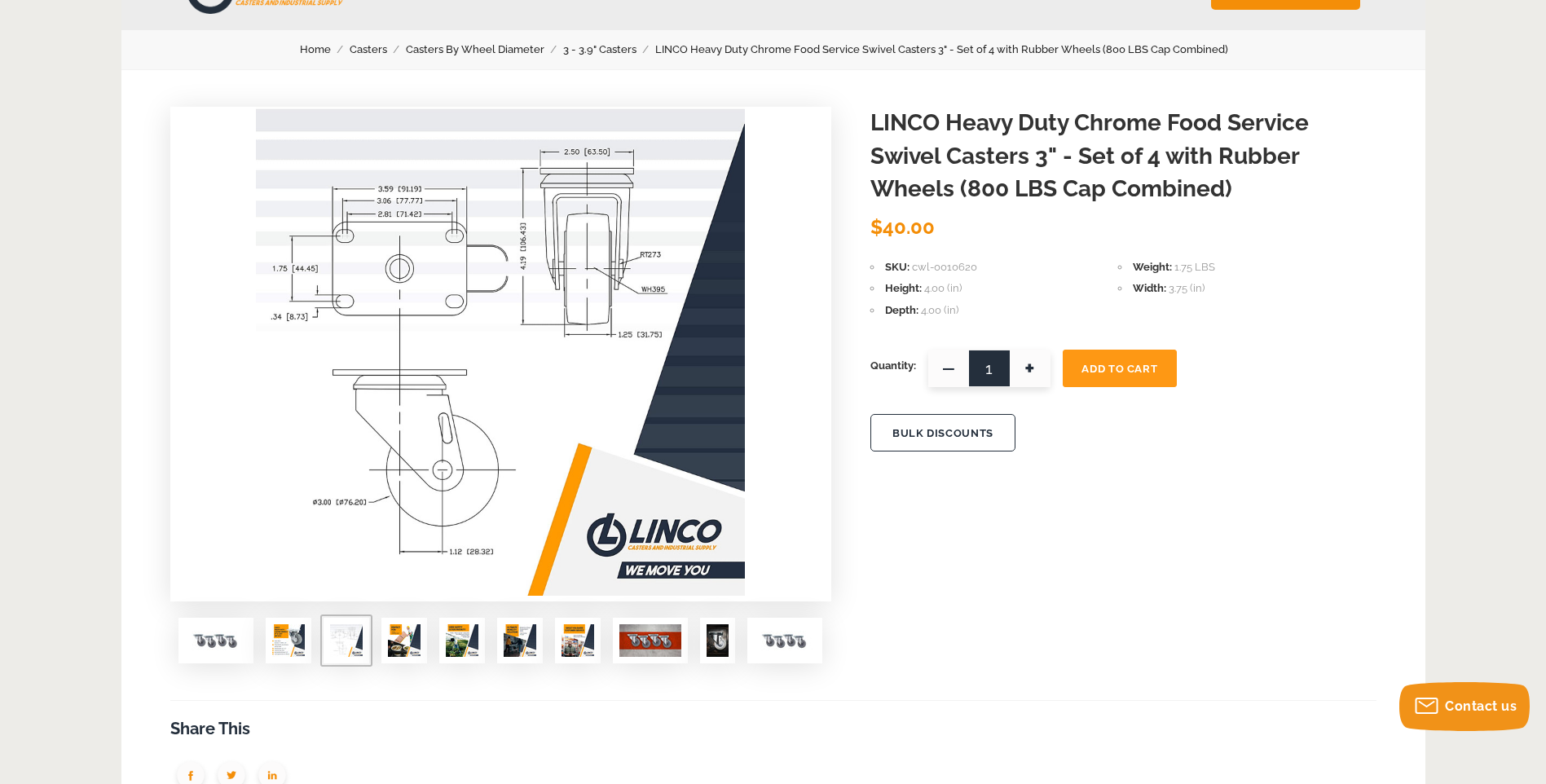
scroll to position [0, 0]
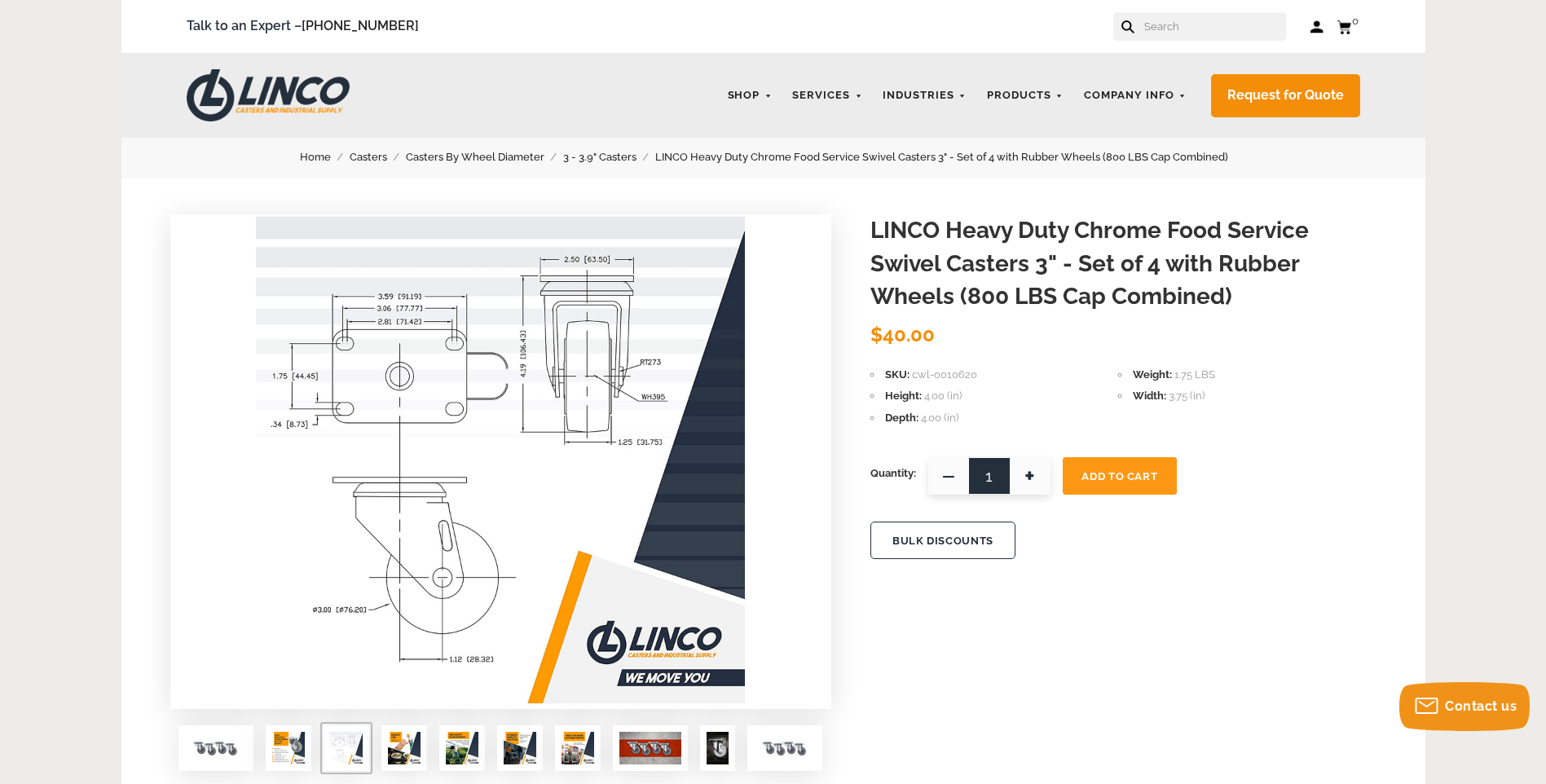
click at [212, 739] on img at bounding box center [216, 748] width 62 height 33
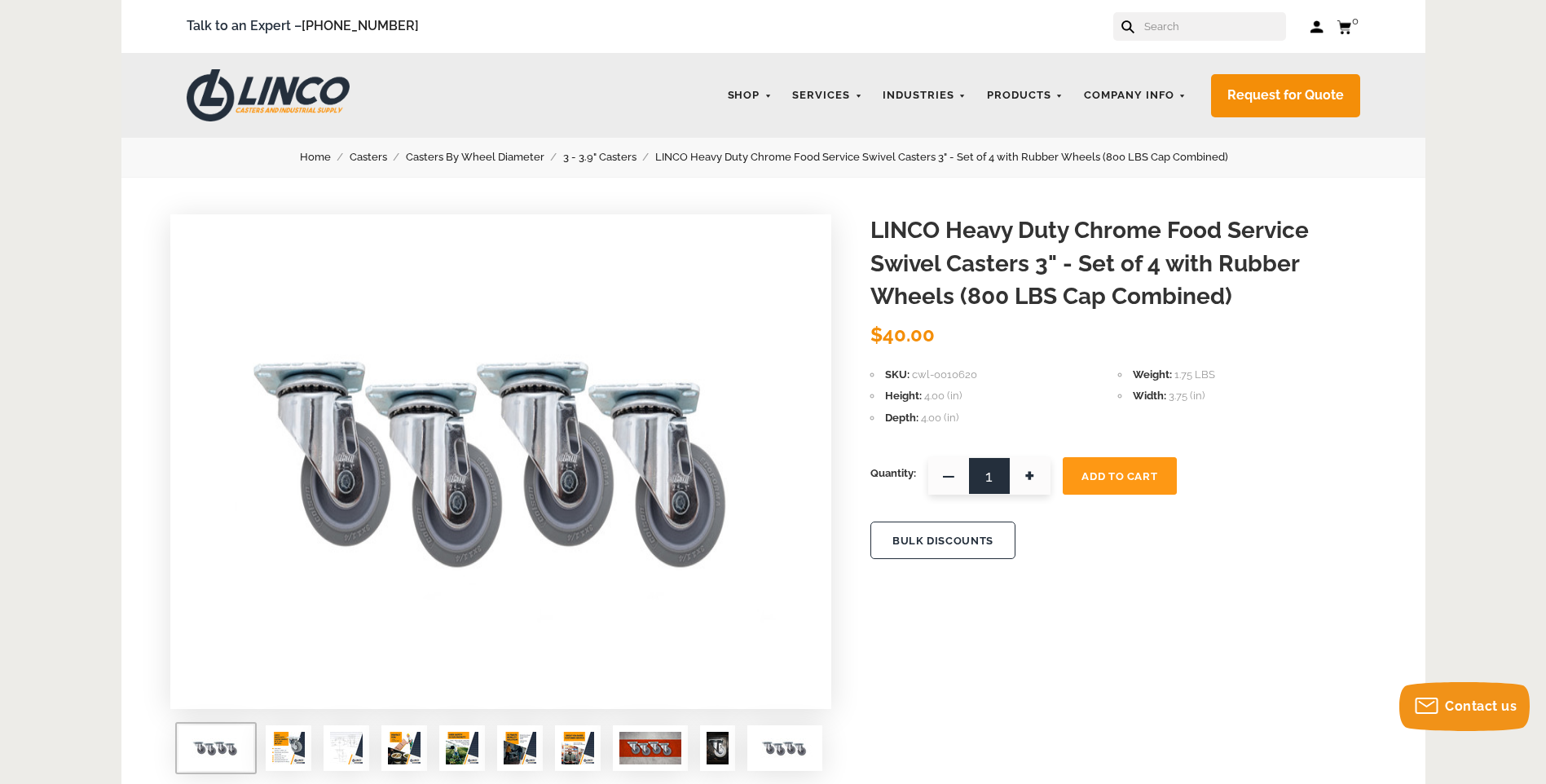
click at [667, 747] on img at bounding box center [651, 748] width 62 height 33
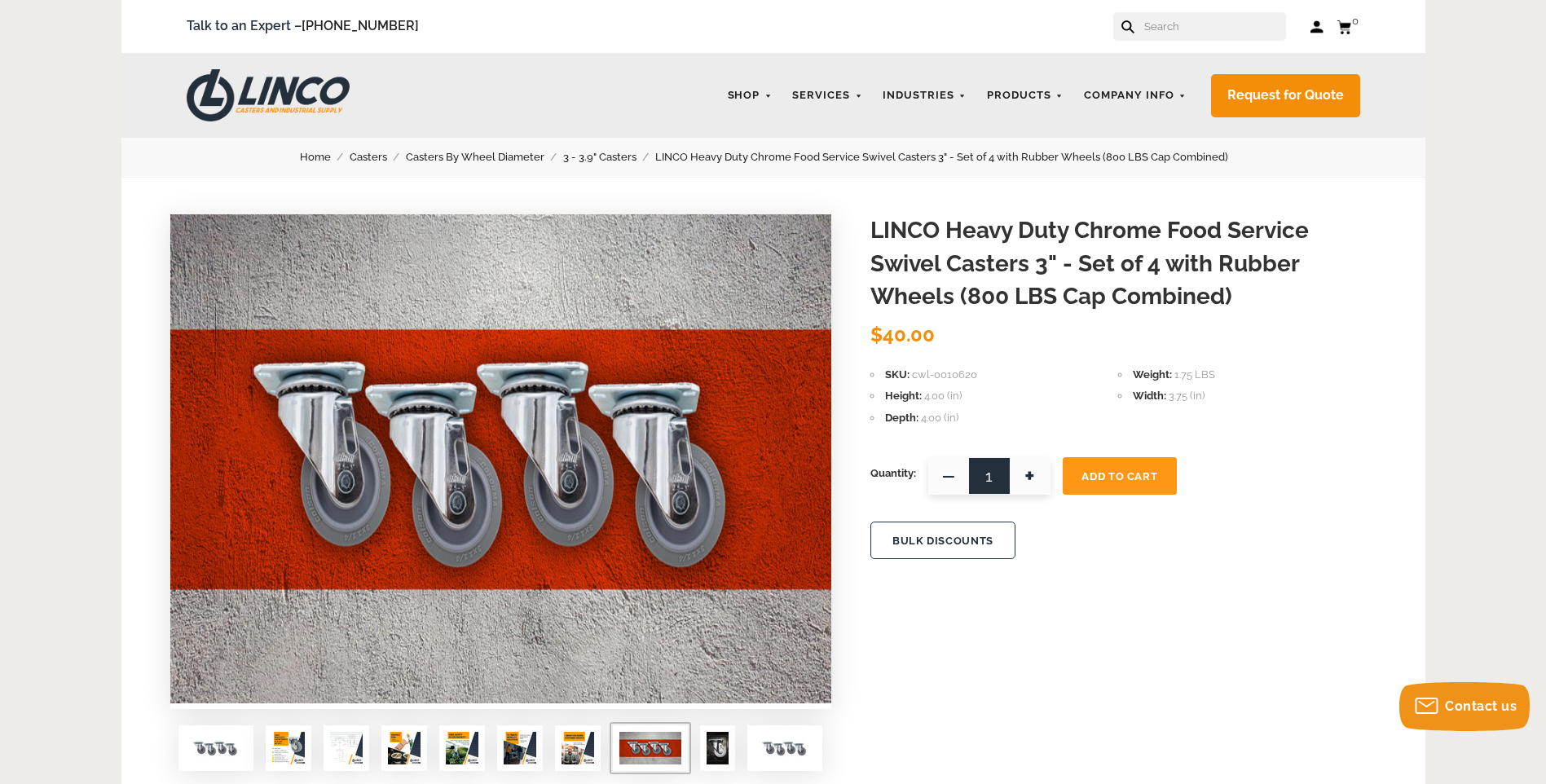
click at [721, 756] on img at bounding box center [718, 748] width 22 height 33
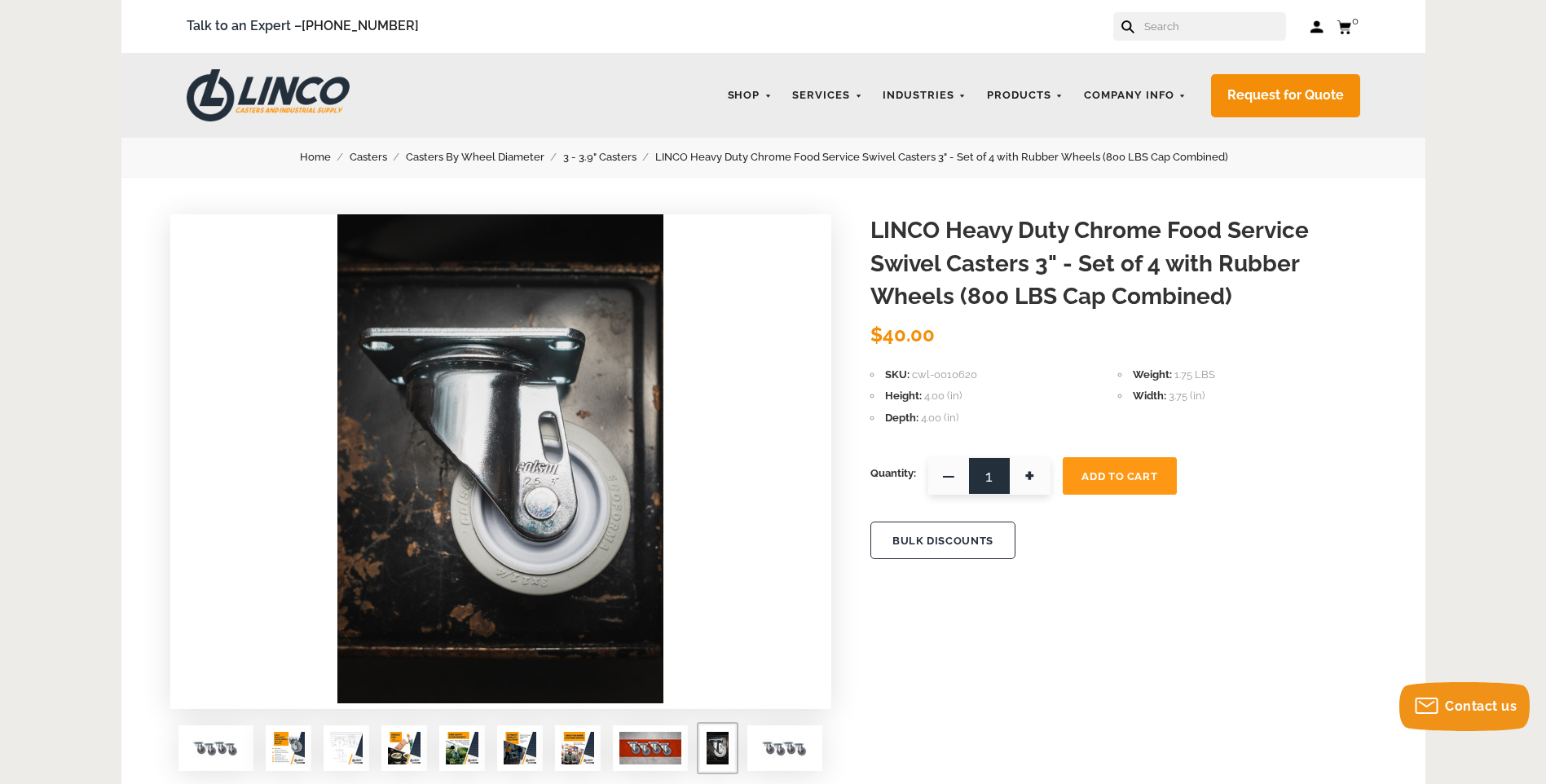
click at [780, 751] on img at bounding box center [784, 748] width 62 height 33
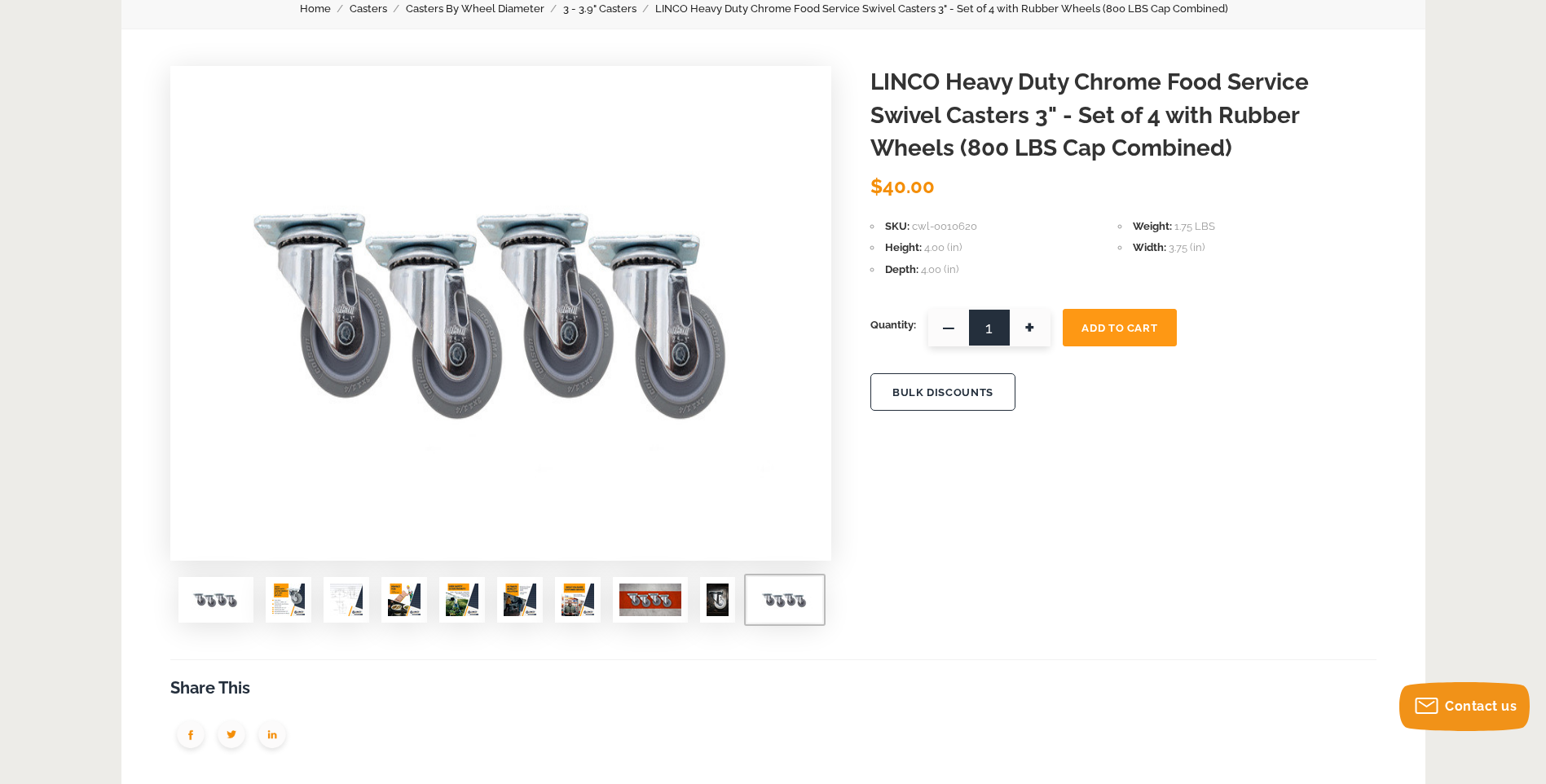
scroll to position [163, 0]
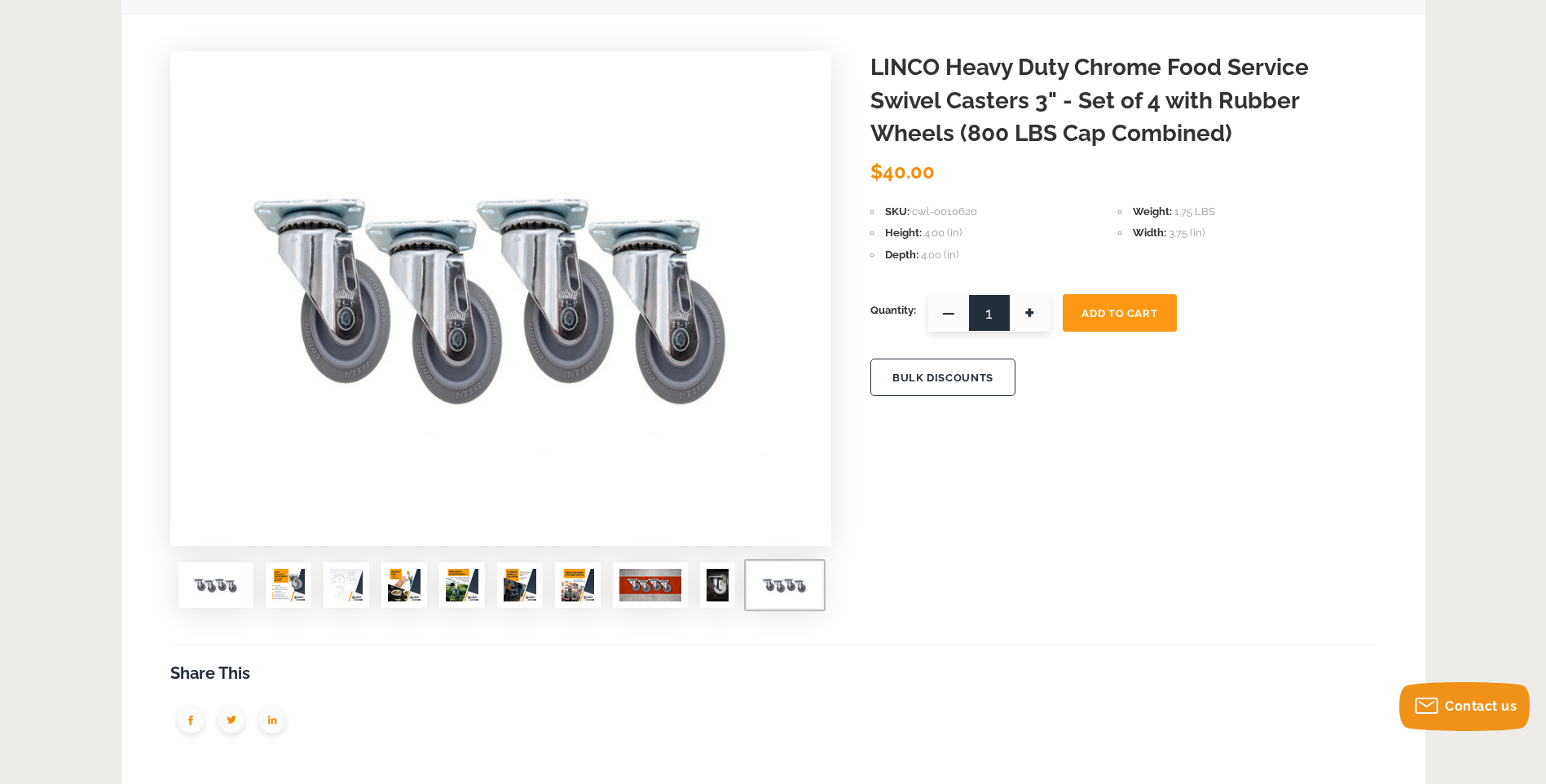
click at [429, 582] on div at bounding box center [501, 591] width 662 height 58
click at [454, 575] on img at bounding box center [462, 584] width 33 height 33
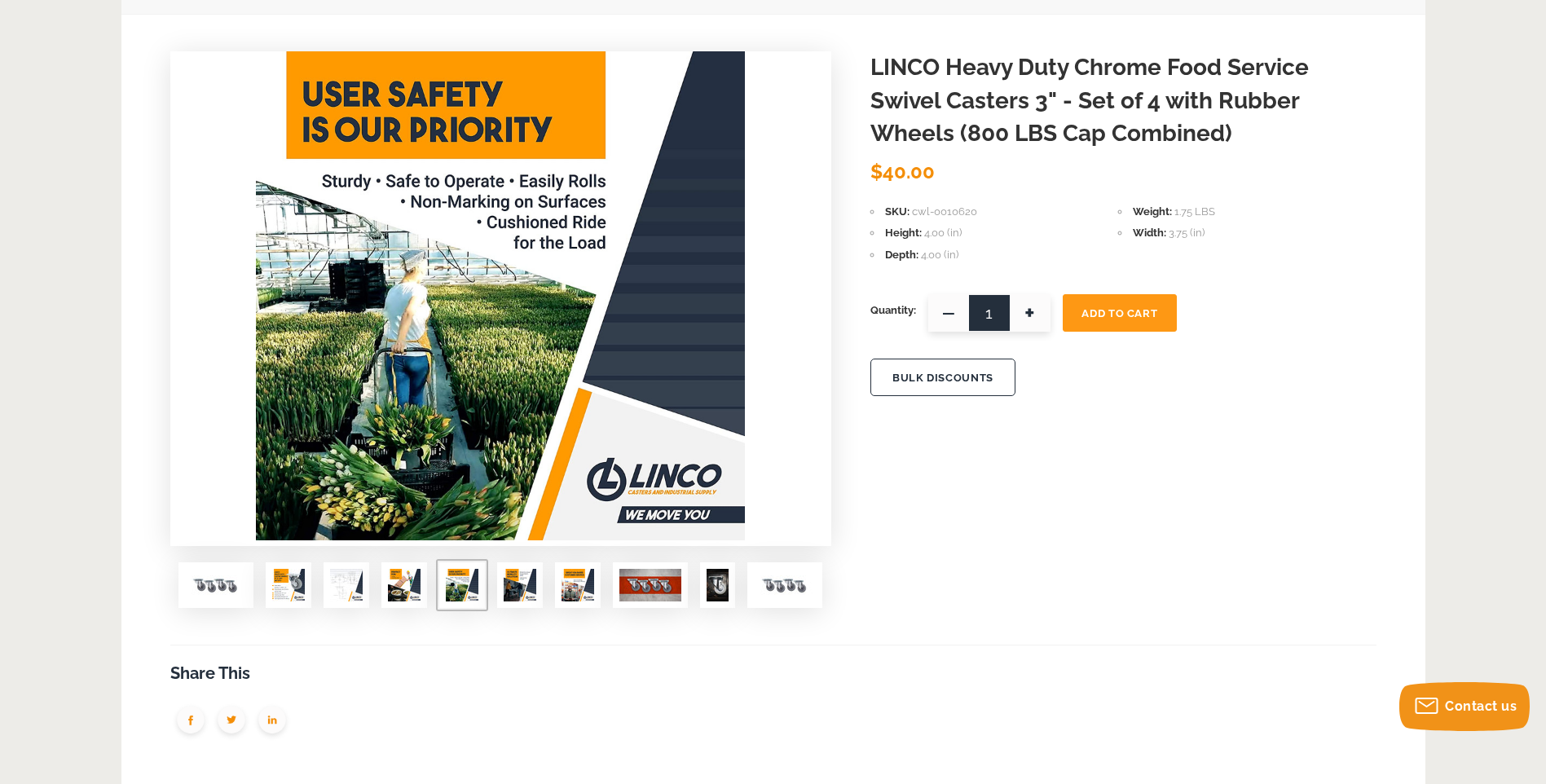
click at [534, 575] on img at bounding box center [520, 584] width 33 height 33
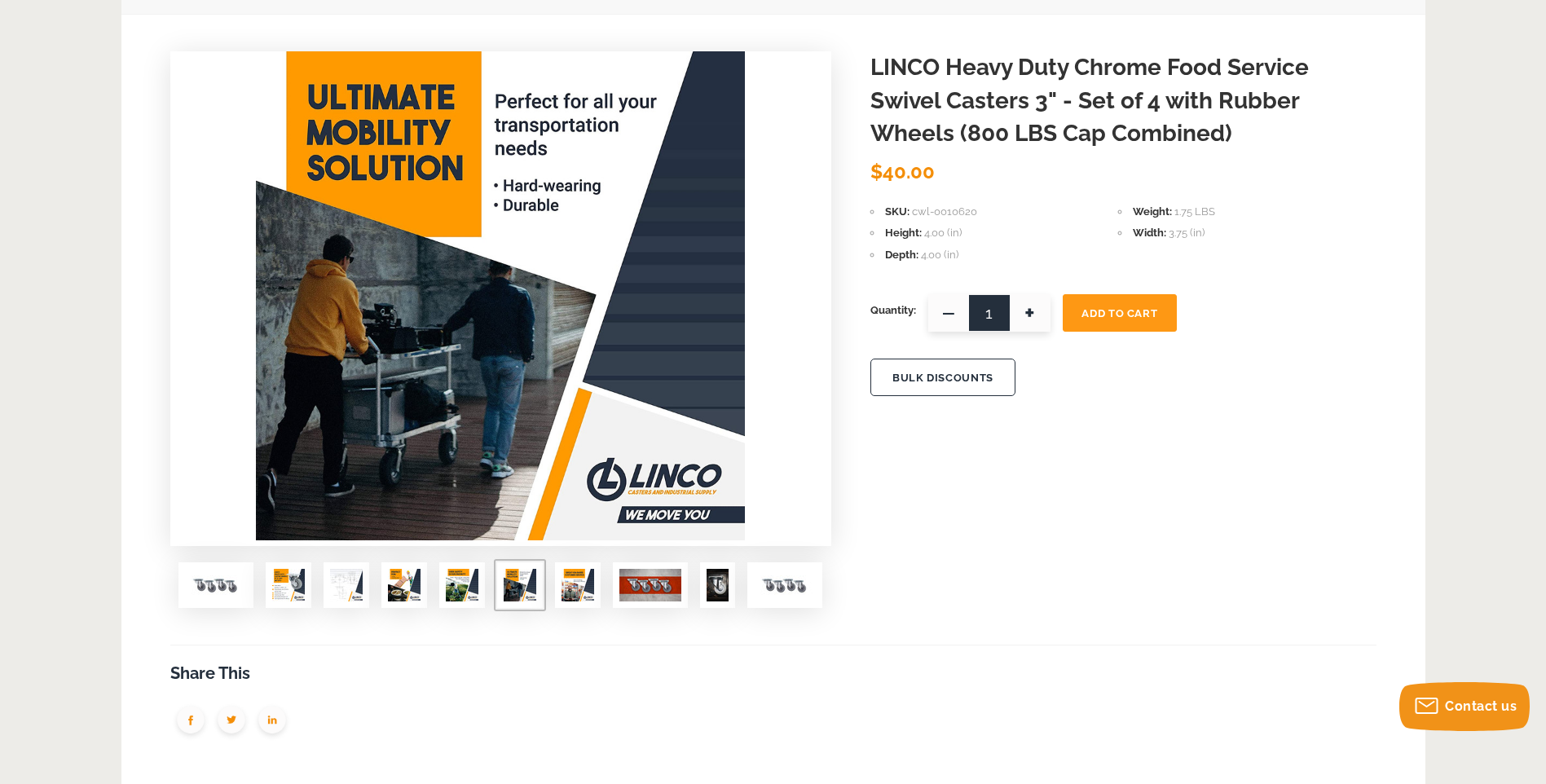
click at [588, 573] on img at bounding box center [578, 584] width 33 height 33
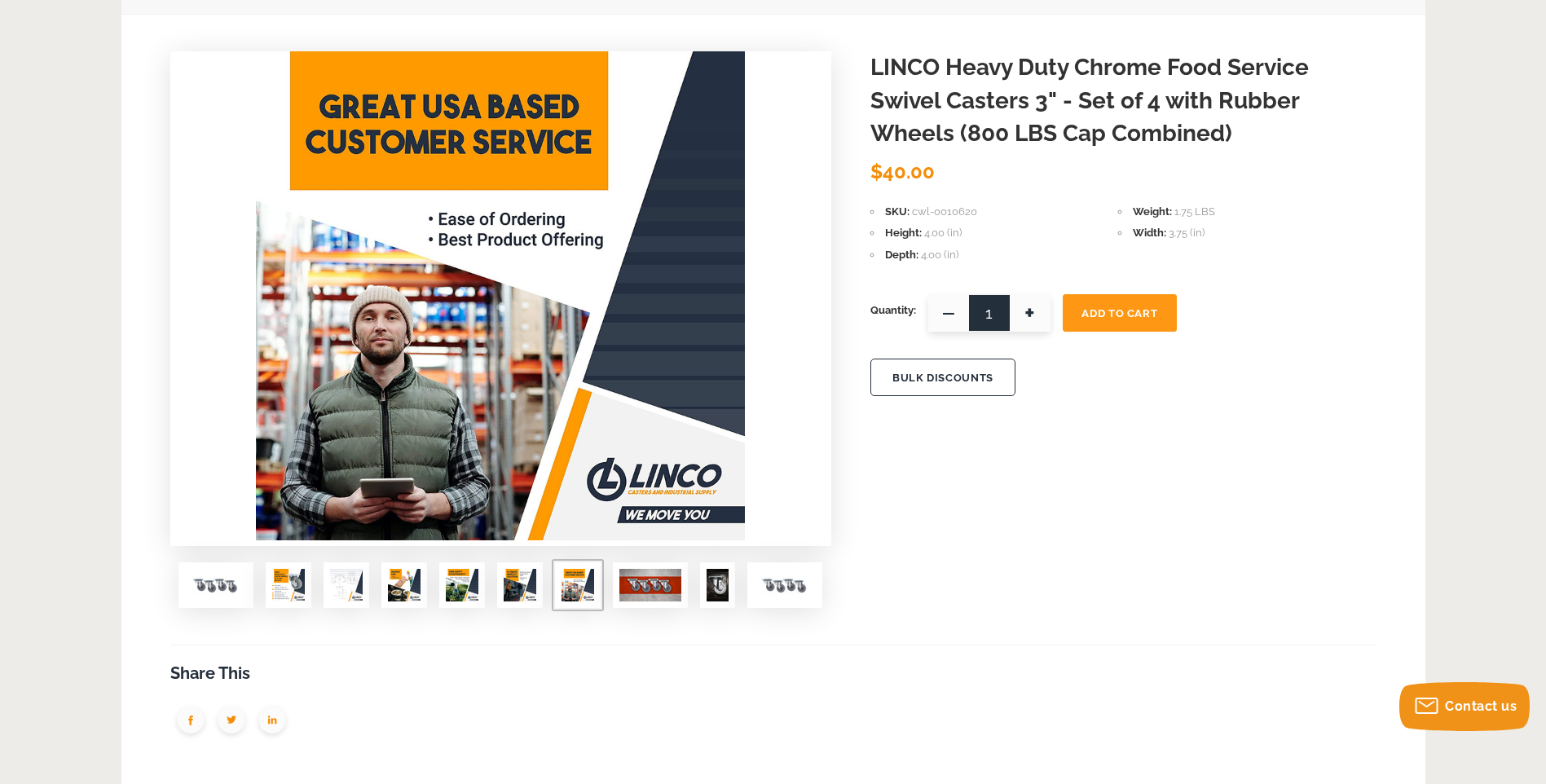
click at [736, 581] on div at bounding box center [501, 591] width 662 height 58
click at [733, 586] on span at bounding box center [717, 584] width 35 height 46
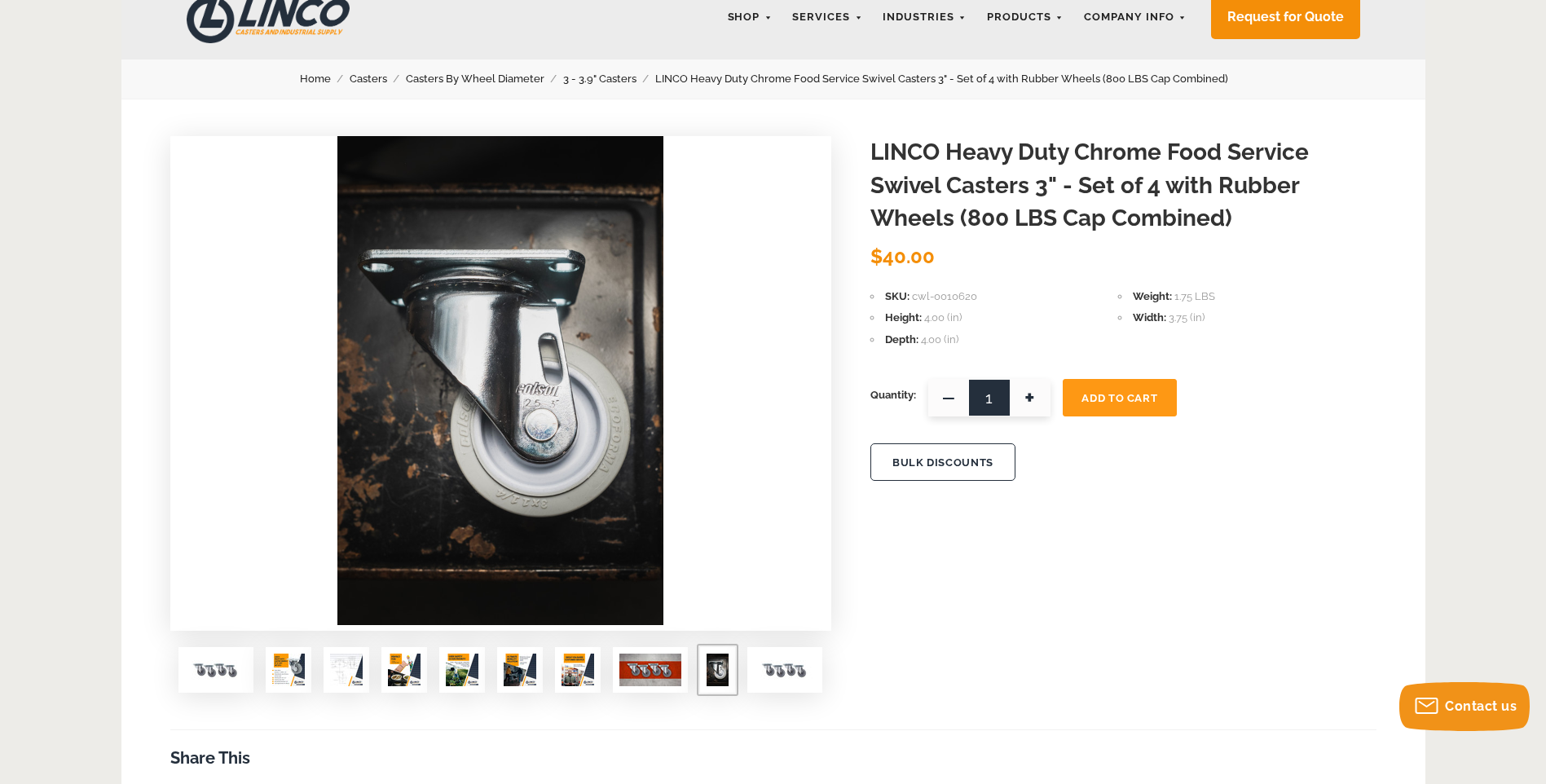
scroll to position [0, 0]
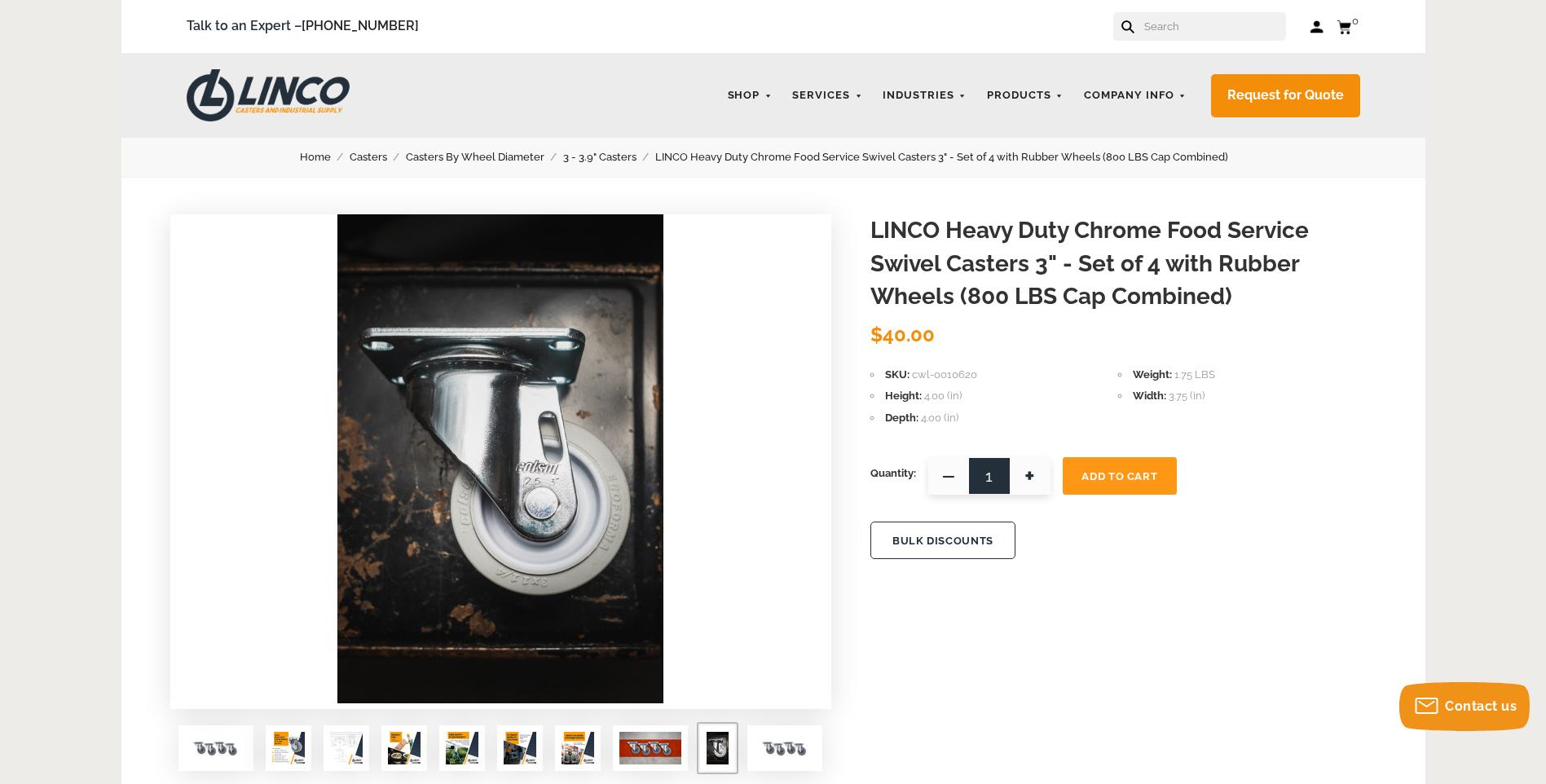
drag, startPoint x: 355, startPoint y: 746, endPoint x: 372, endPoint y: 740, distance: 18.0
click at [356, 746] on img at bounding box center [346, 748] width 33 height 33
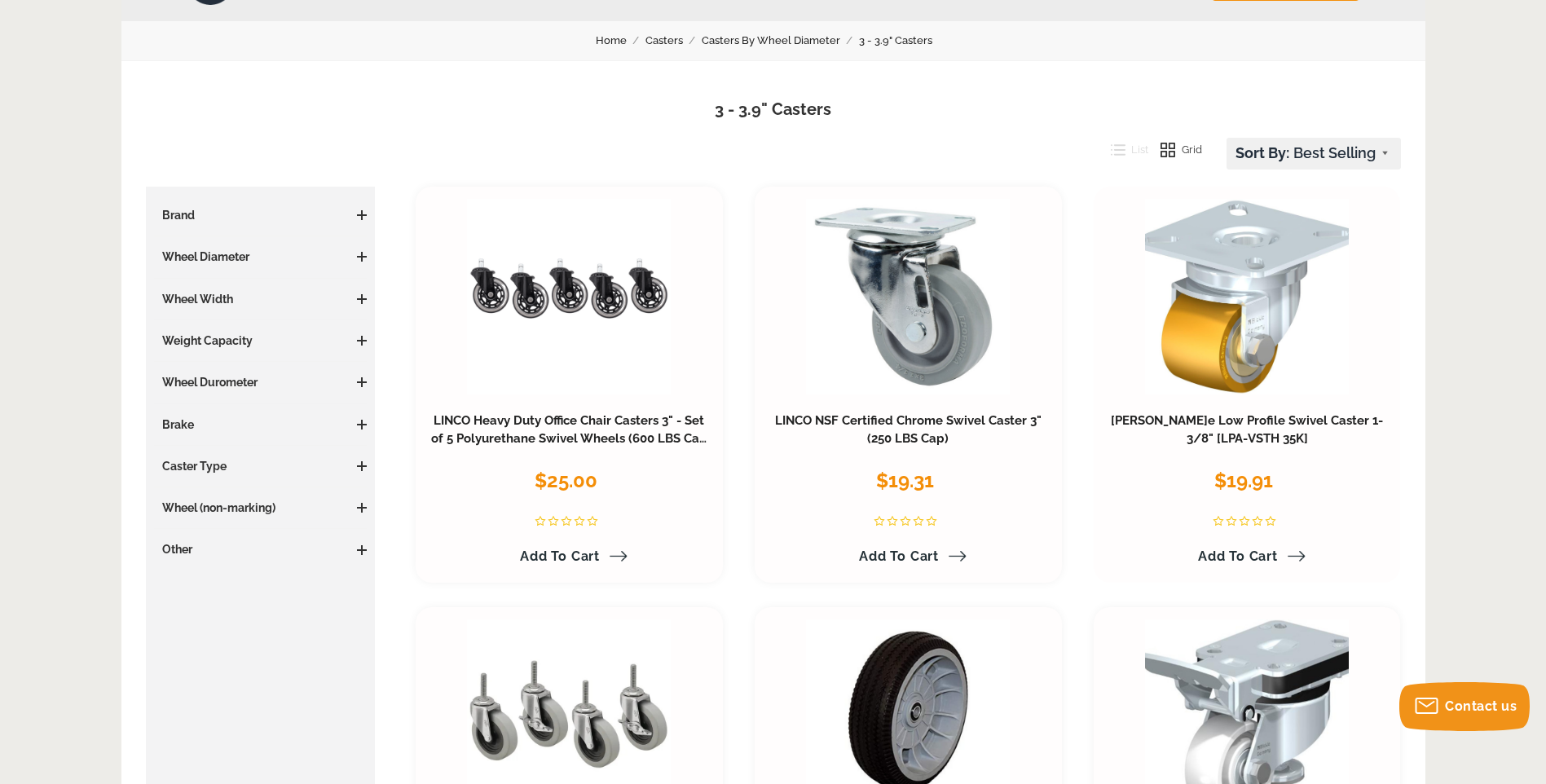
scroll to position [116, 0]
click at [918, 418] on link "LINCO NSF Certified Chrome Swivel Caster 3" (250 LBS Cap)" at bounding box center [908, 430] width 266 height 33
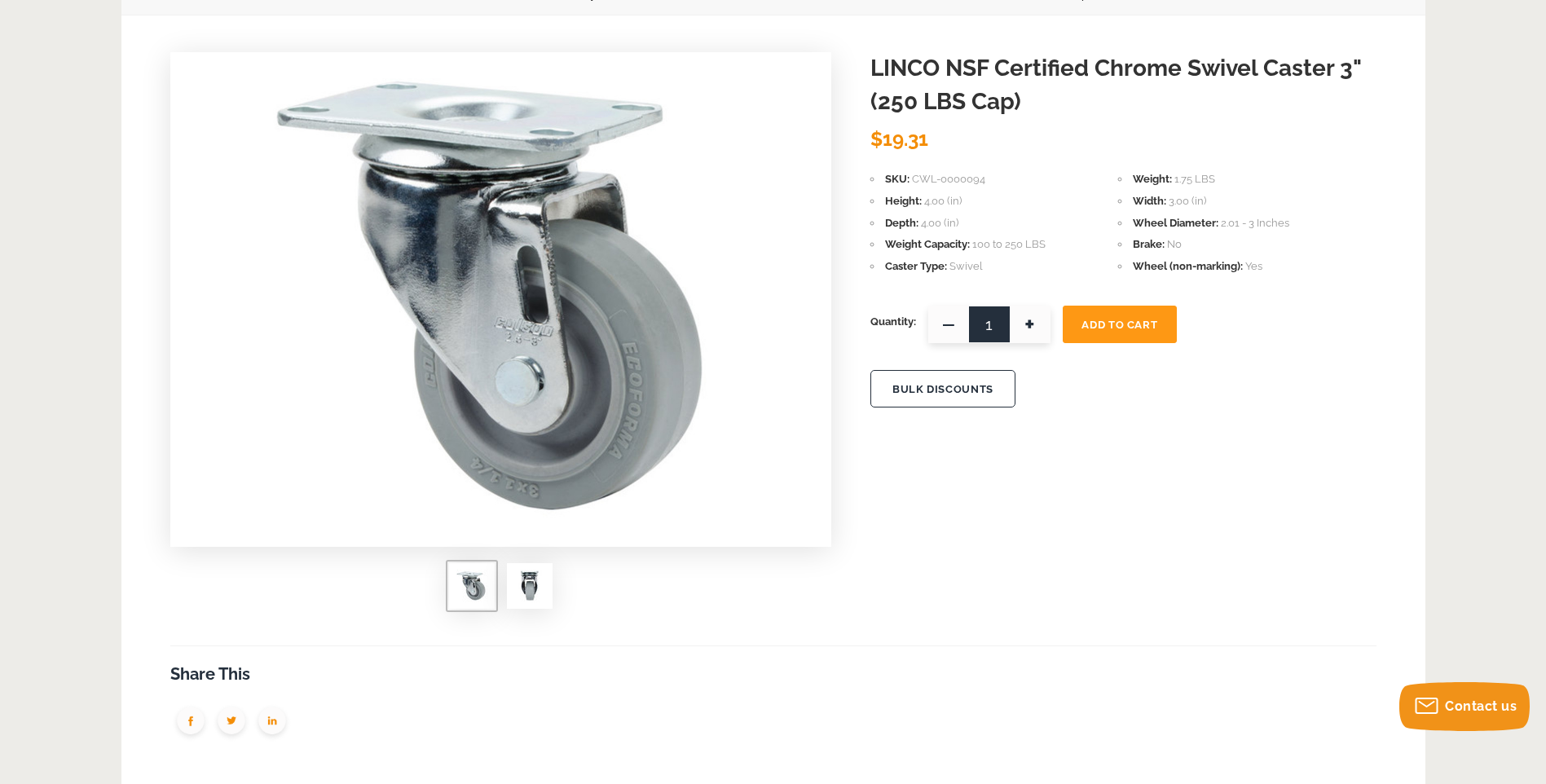
scroll to position [163, 0]
click at [513, 574] on img at bounding box center [529, 584] width 33 height 33
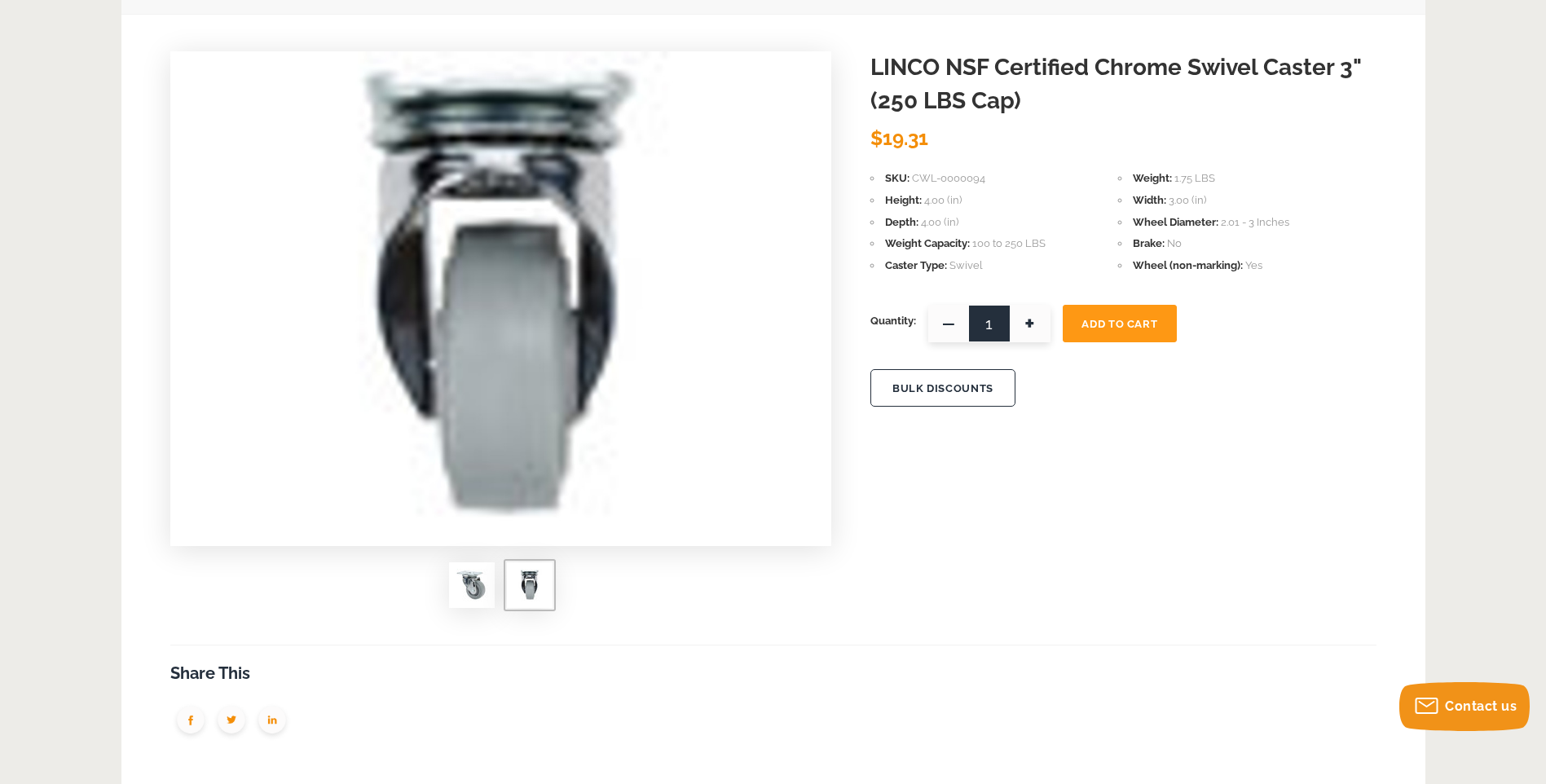
click at [469, 581] on img at bounding box center [471, 584] width 33 height 33
